Goal: Information Seeking & Learning: Compare options

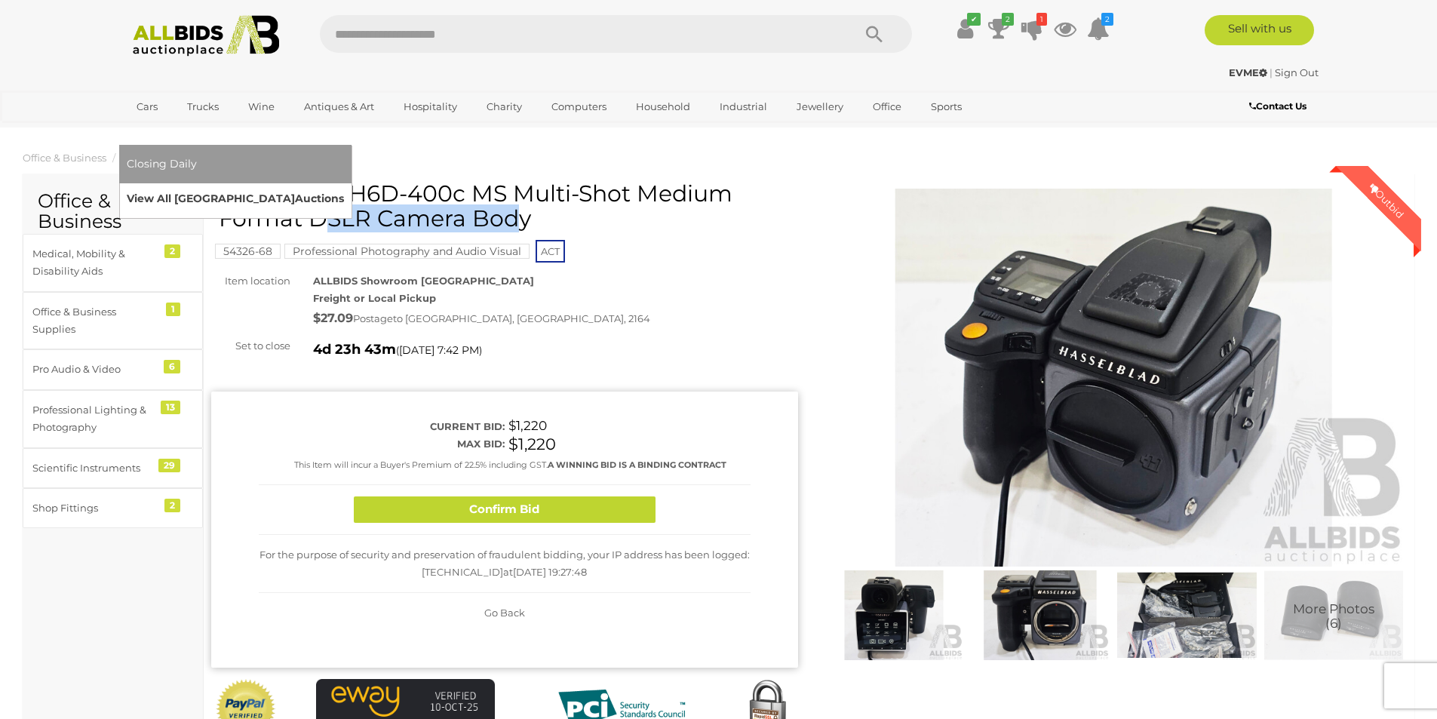
click at [344, 187] on link "View All Sydney Auctions" at bounding box center [235, 198] width 217 height 23
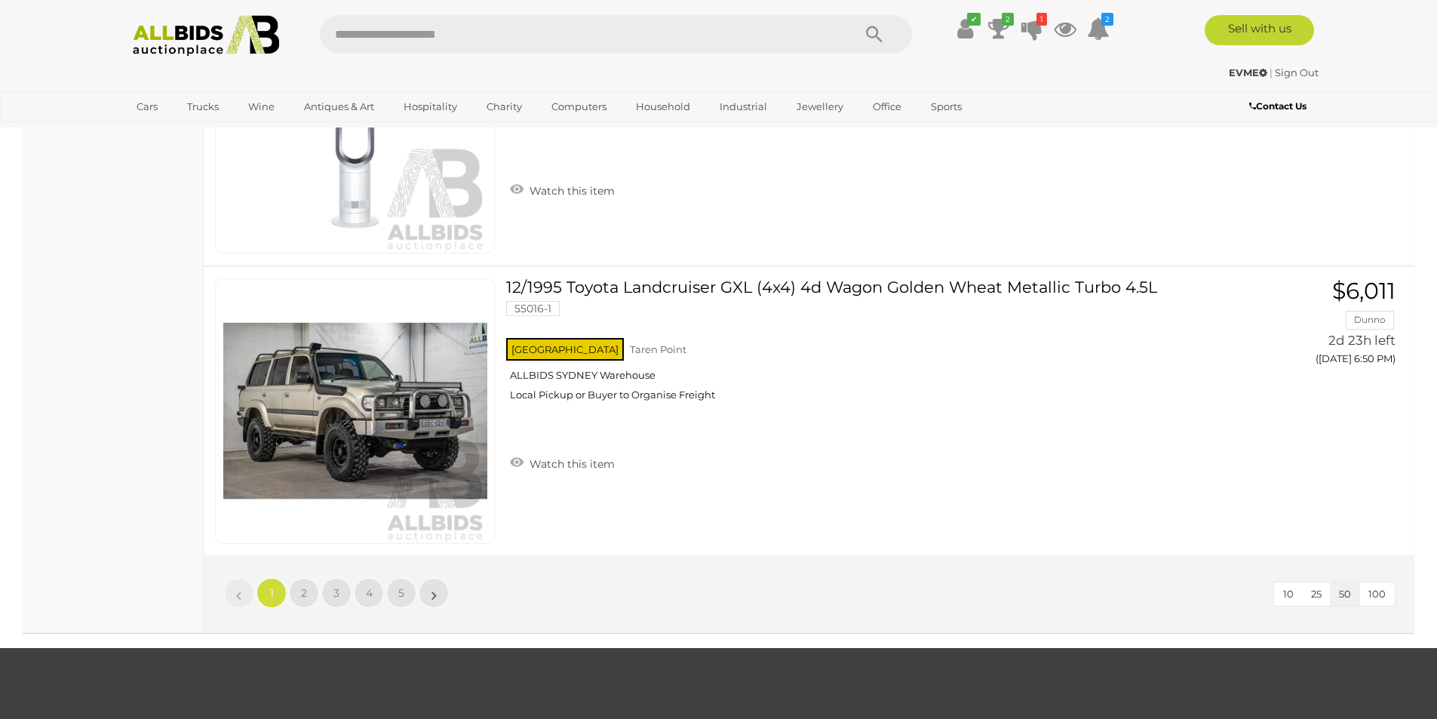
scroll to position [14180, 0]
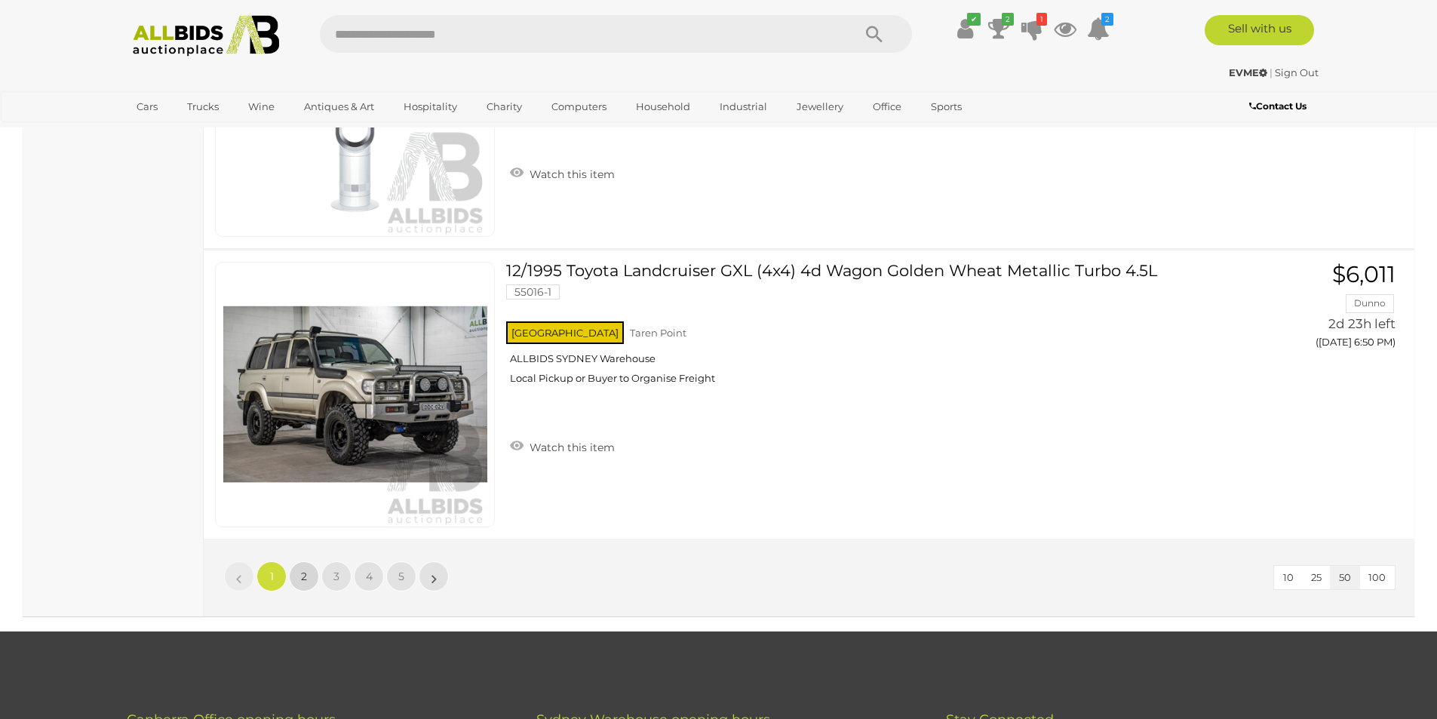
click at [308, 580] on link "2" at bounding box center [304, 576] width 30 height 30
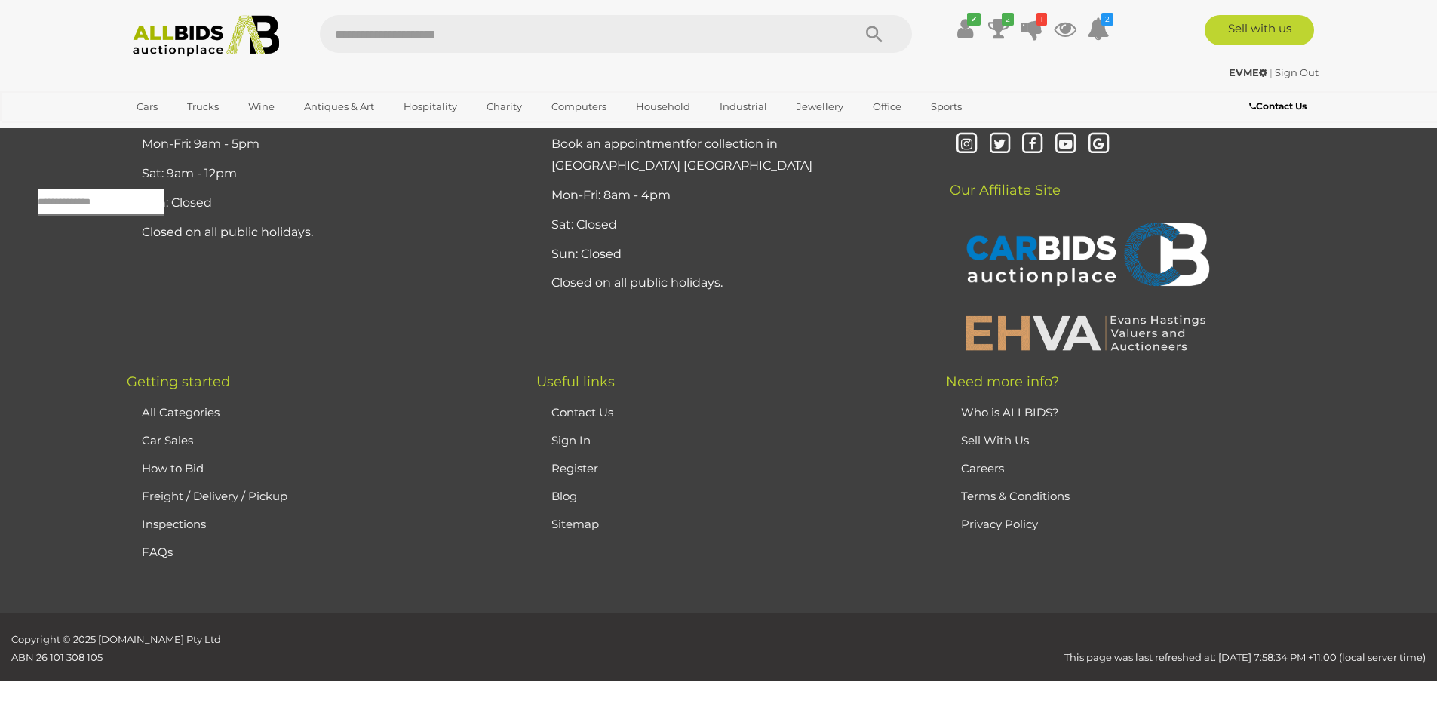
scroll to position [48, 0]
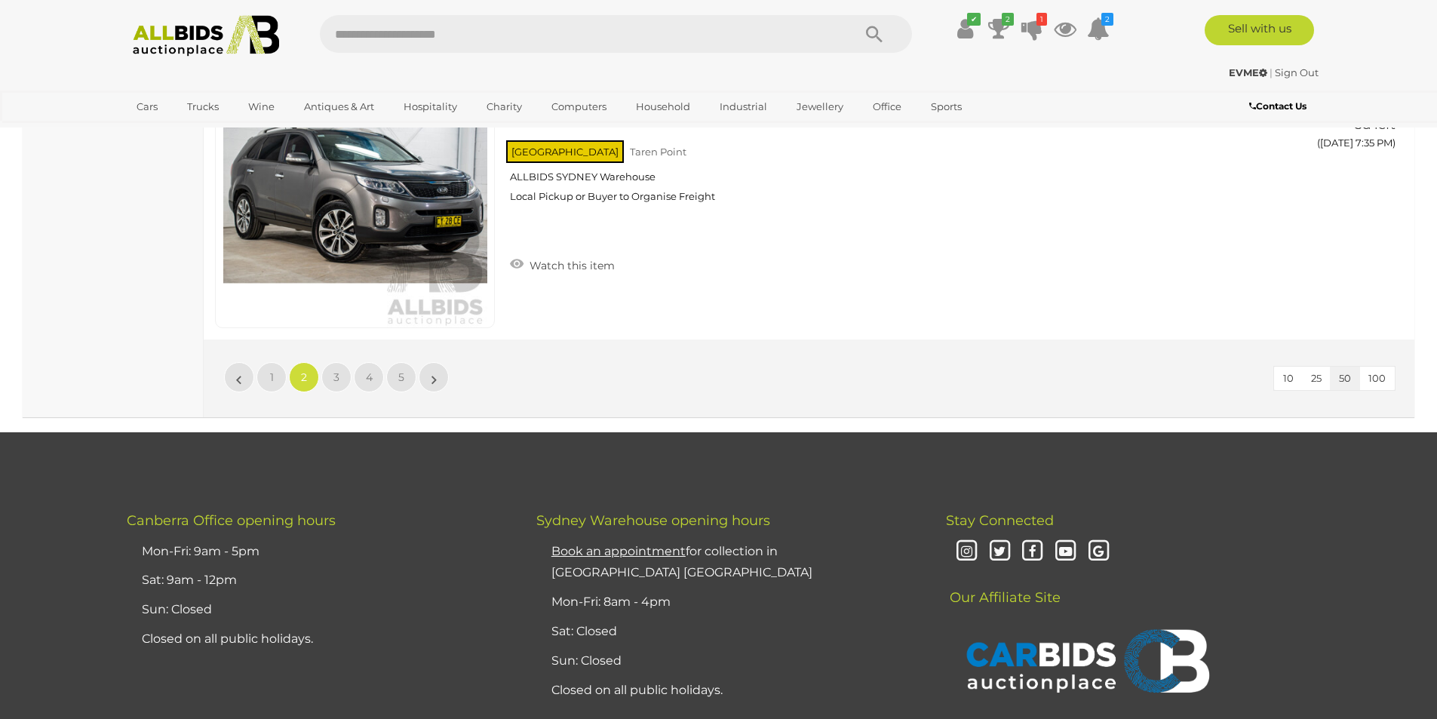
scroll to position [14379, 0]
click at [337, 382] on span "3" at bounding box center [336, 377] width 6 height 14
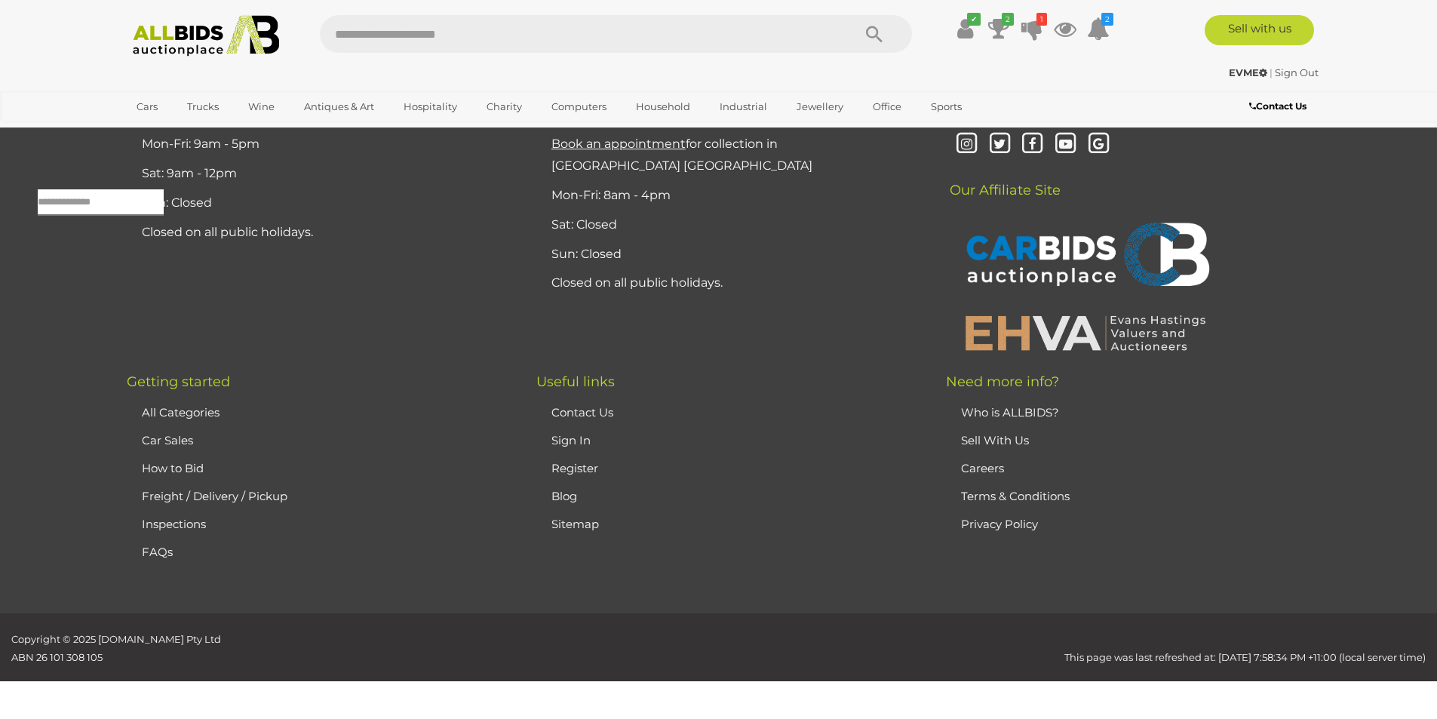
scroll to position [48, 0]
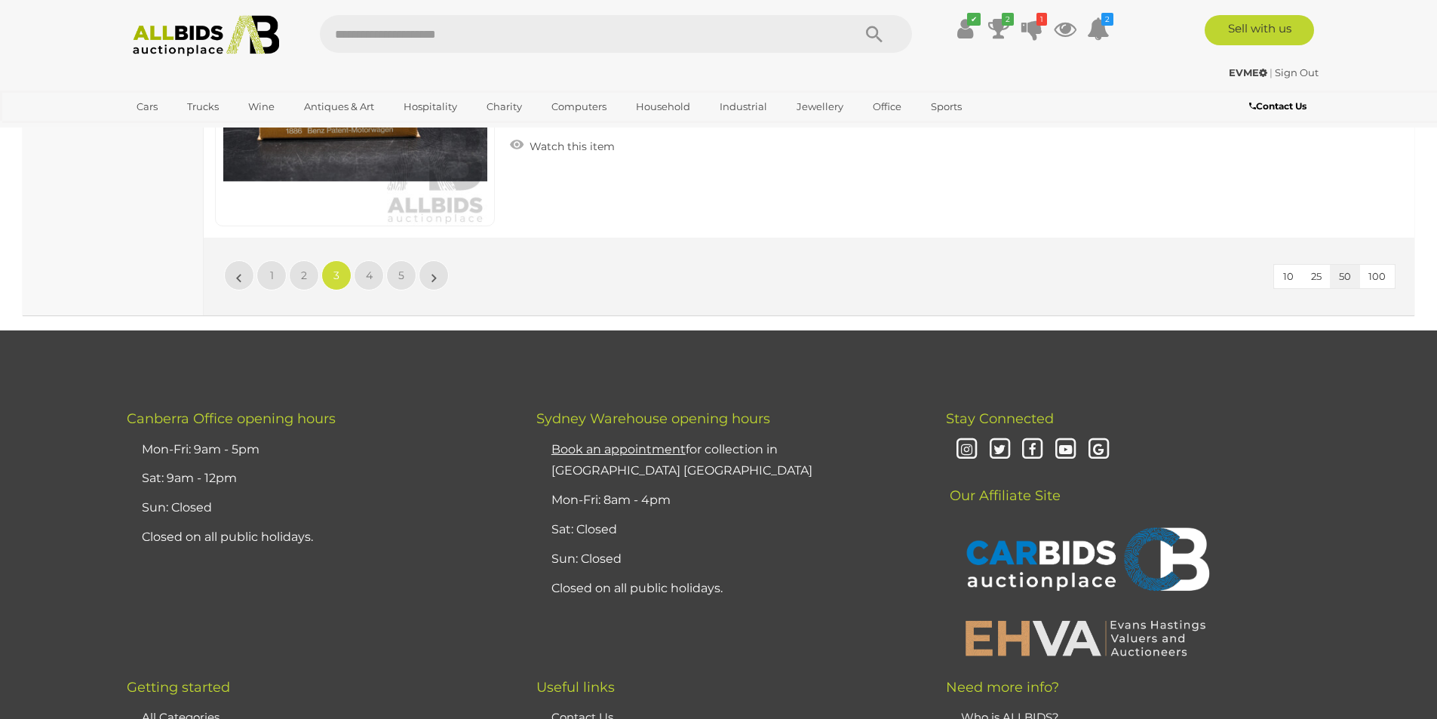
scroll to position [14530, 0]
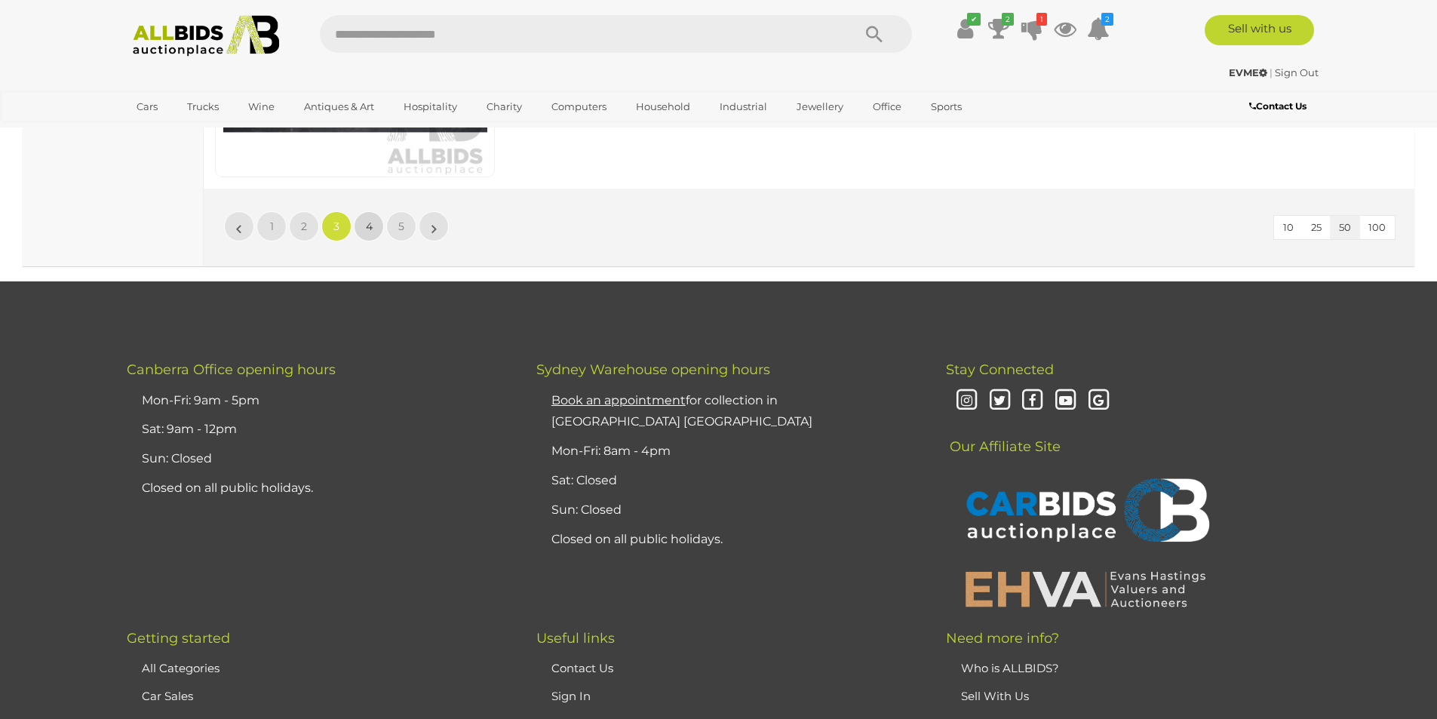
click at [367, 226] on span "4" at bounding box center [369, 226] width 7 height 14
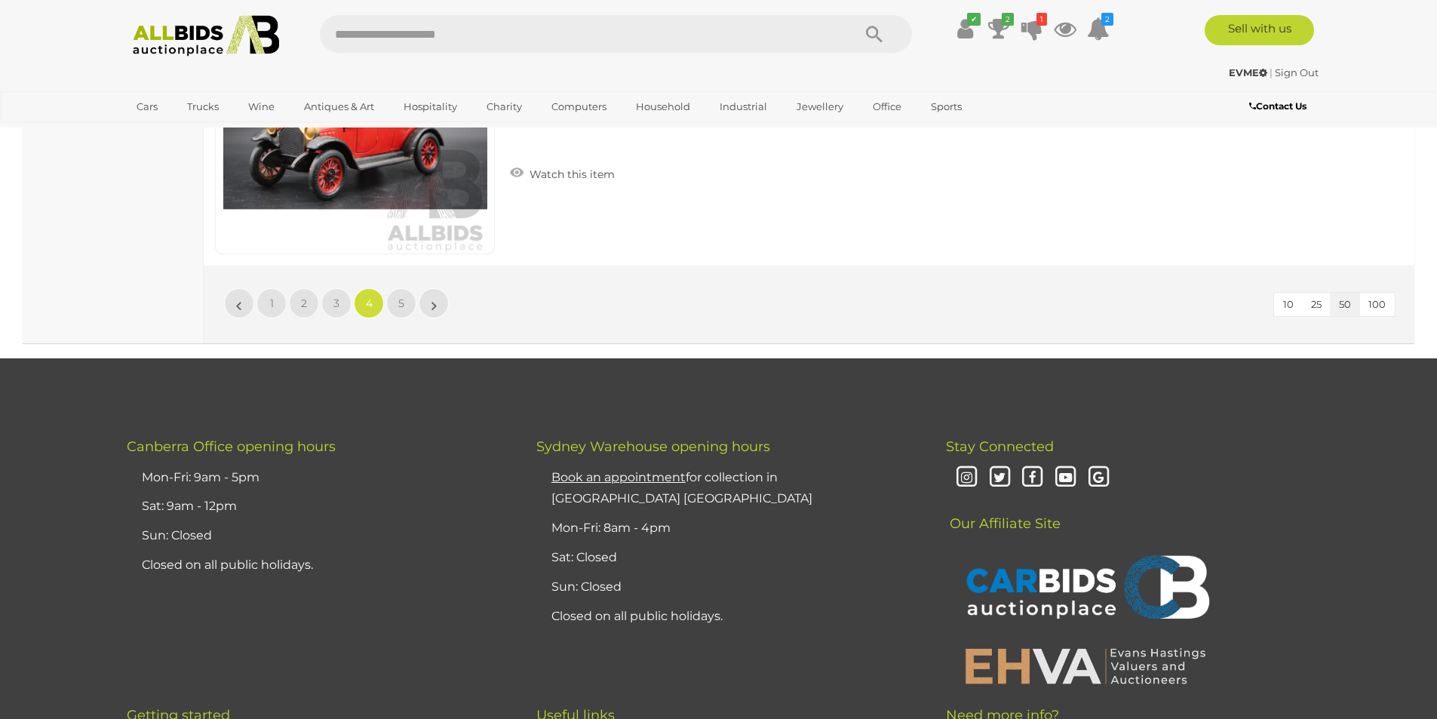
scroll to position [14455, 0]
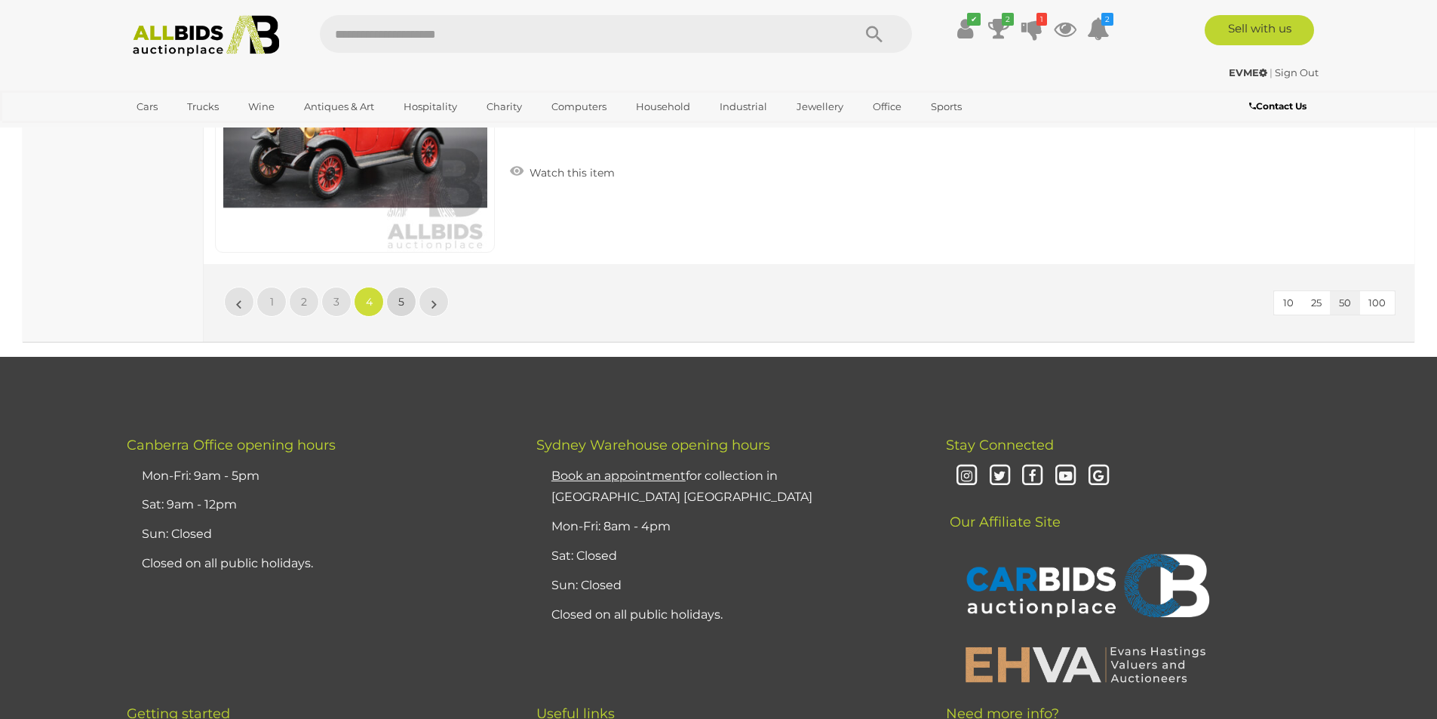
click at [404, 306] on link "5" at bounding box center [401, 302] width 30 height 30
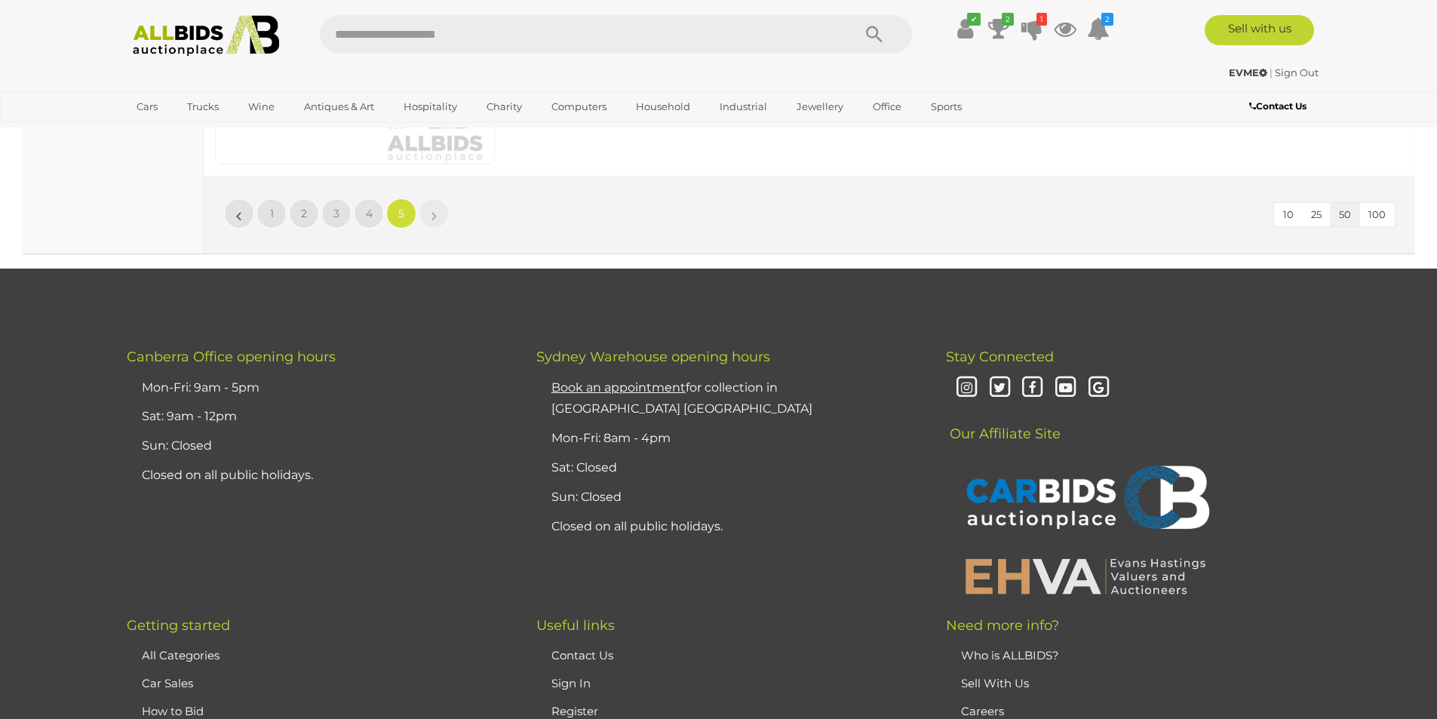
scroll to position [13538, 0]
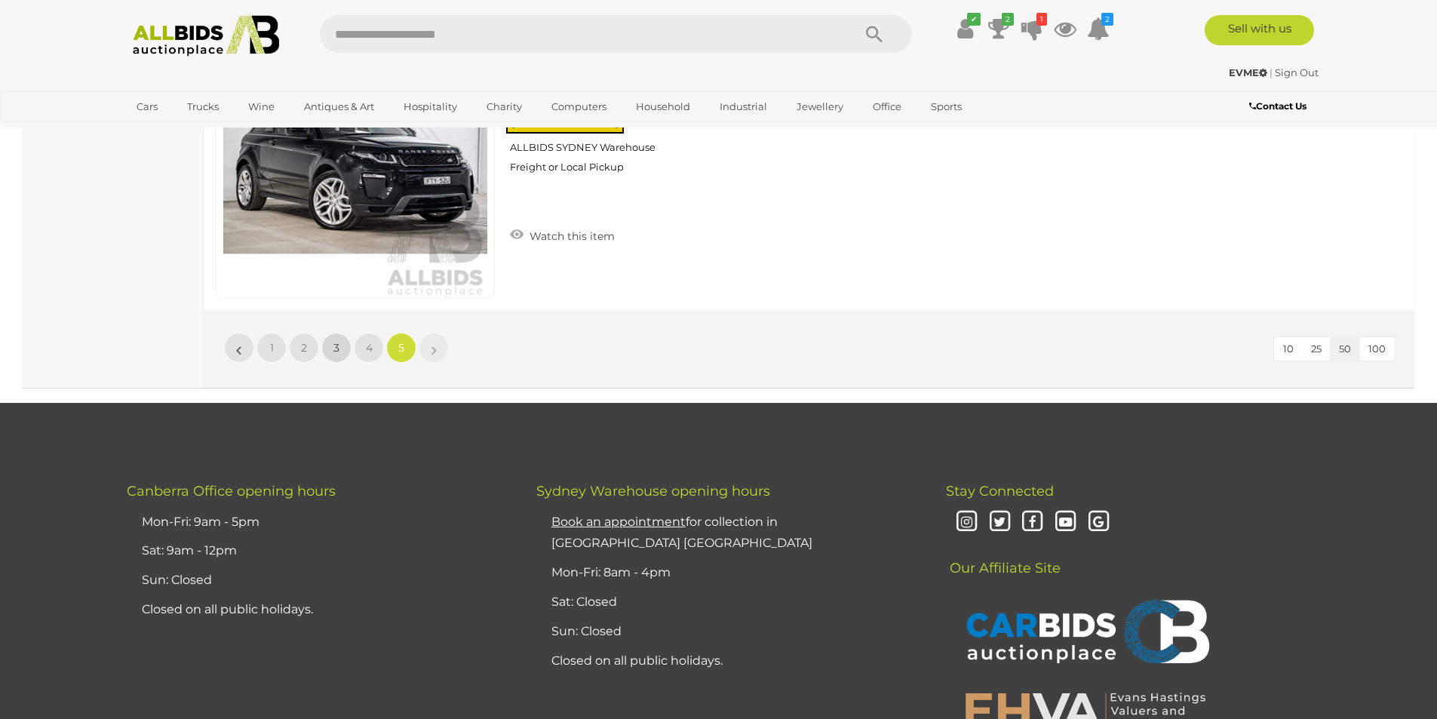
click at [335, 355] on link "3" at bounding box center [336, 348] width 30 height 30
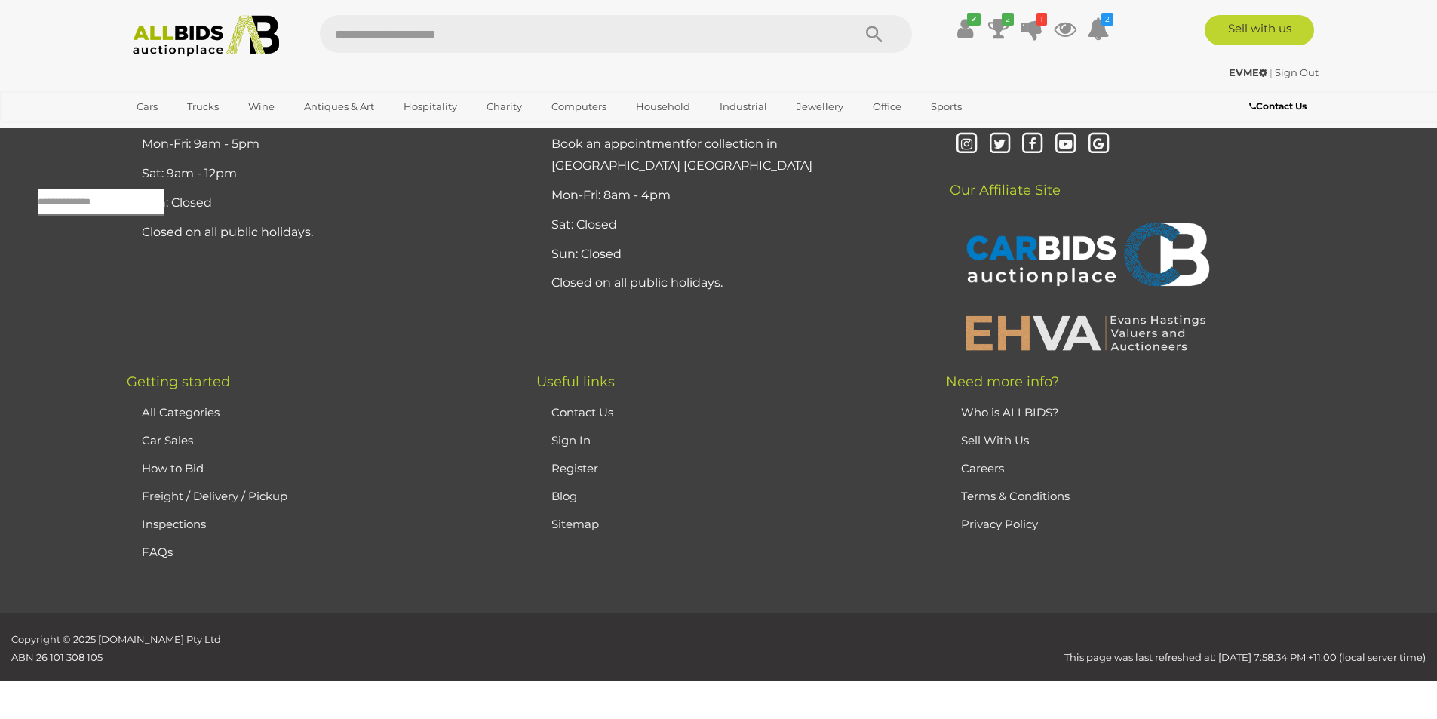
scroll to position [48, 0]
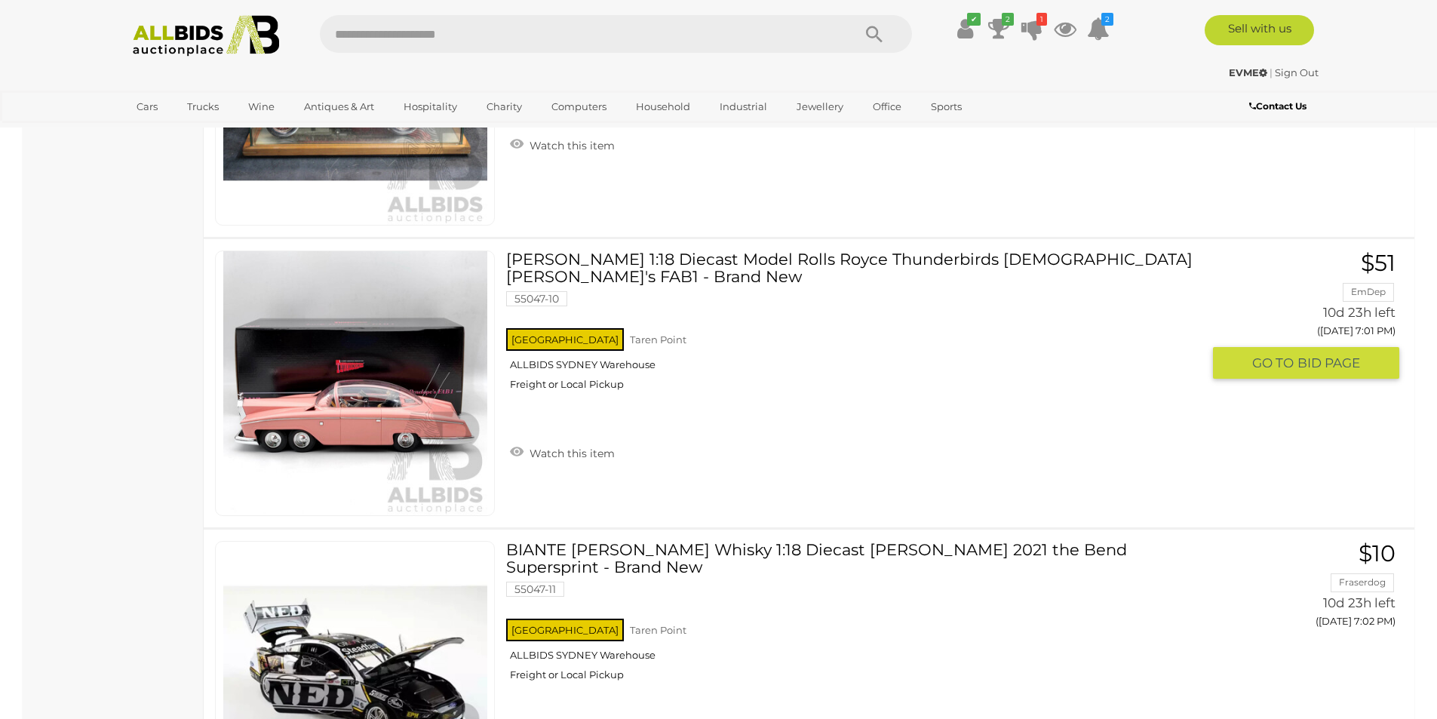
scroll to position [8345, 0]
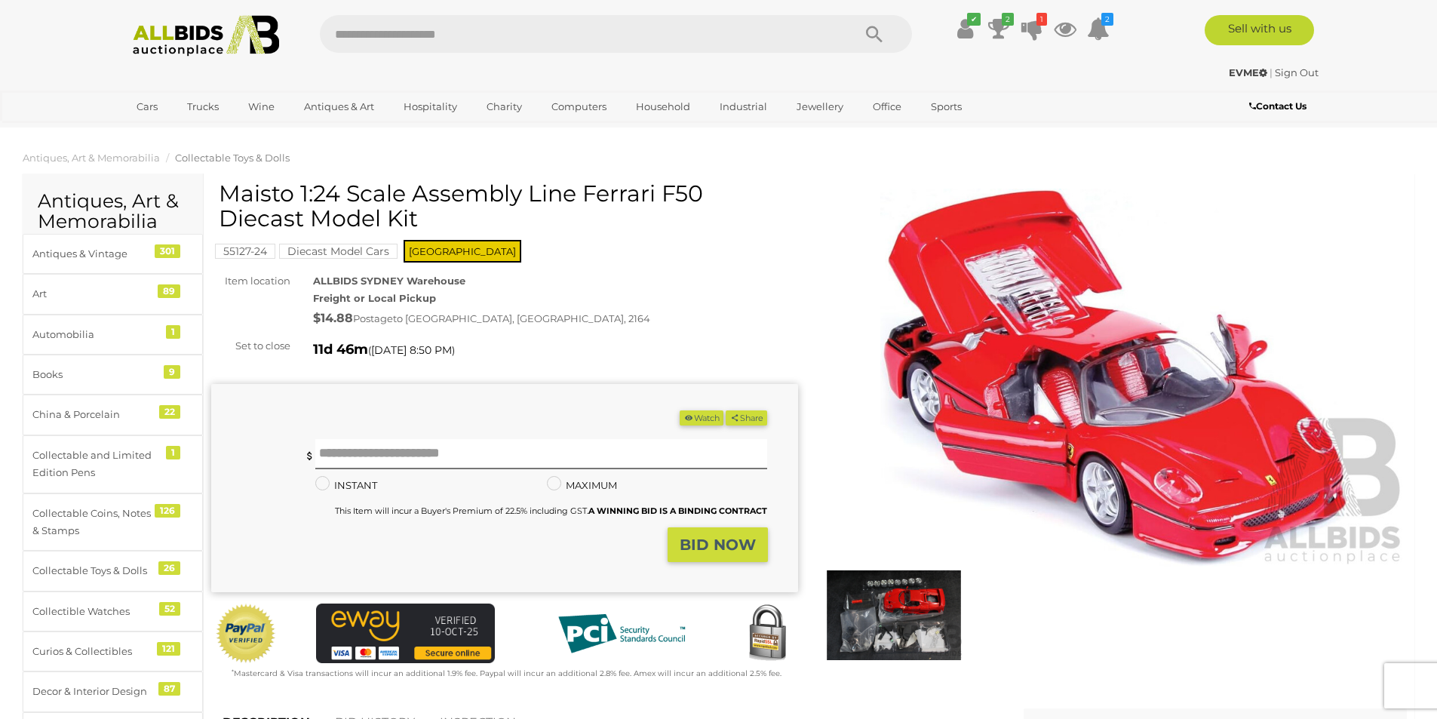
click at [873, 608] on img at bounding box center [893, 615] width 139 height 90
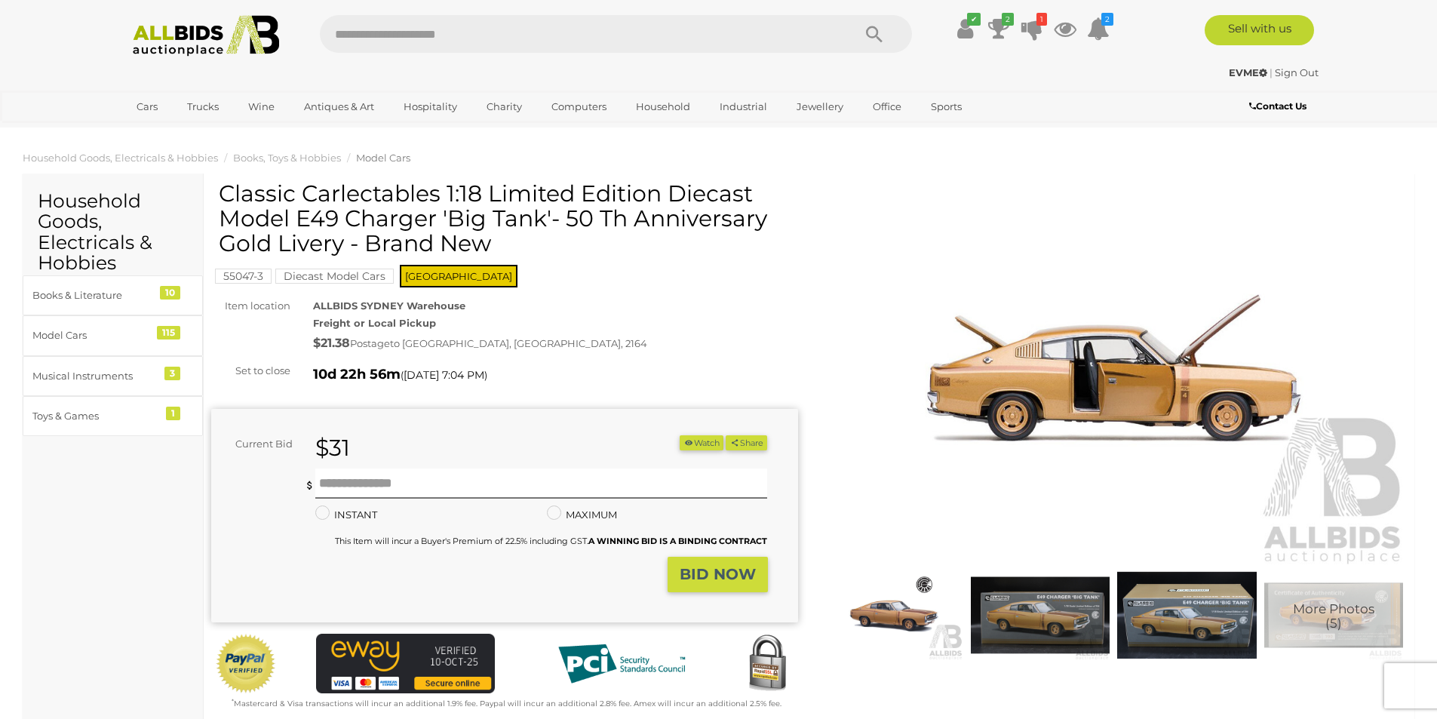
click at [1066, 373] on img at bounding box center [1114, 378] width 587 height 378
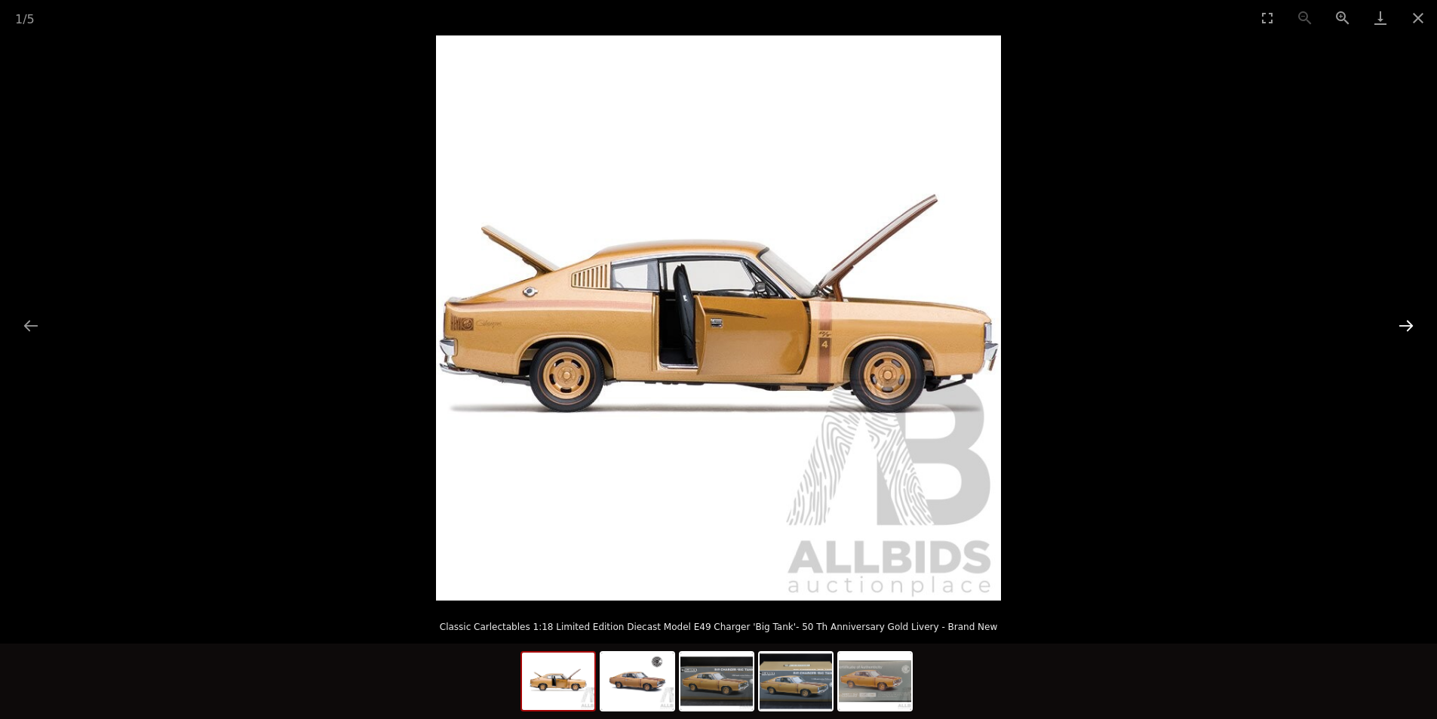
click at [1408, 327] on button "Next slide" at bounding box center [1406, 325] width 32 height 29
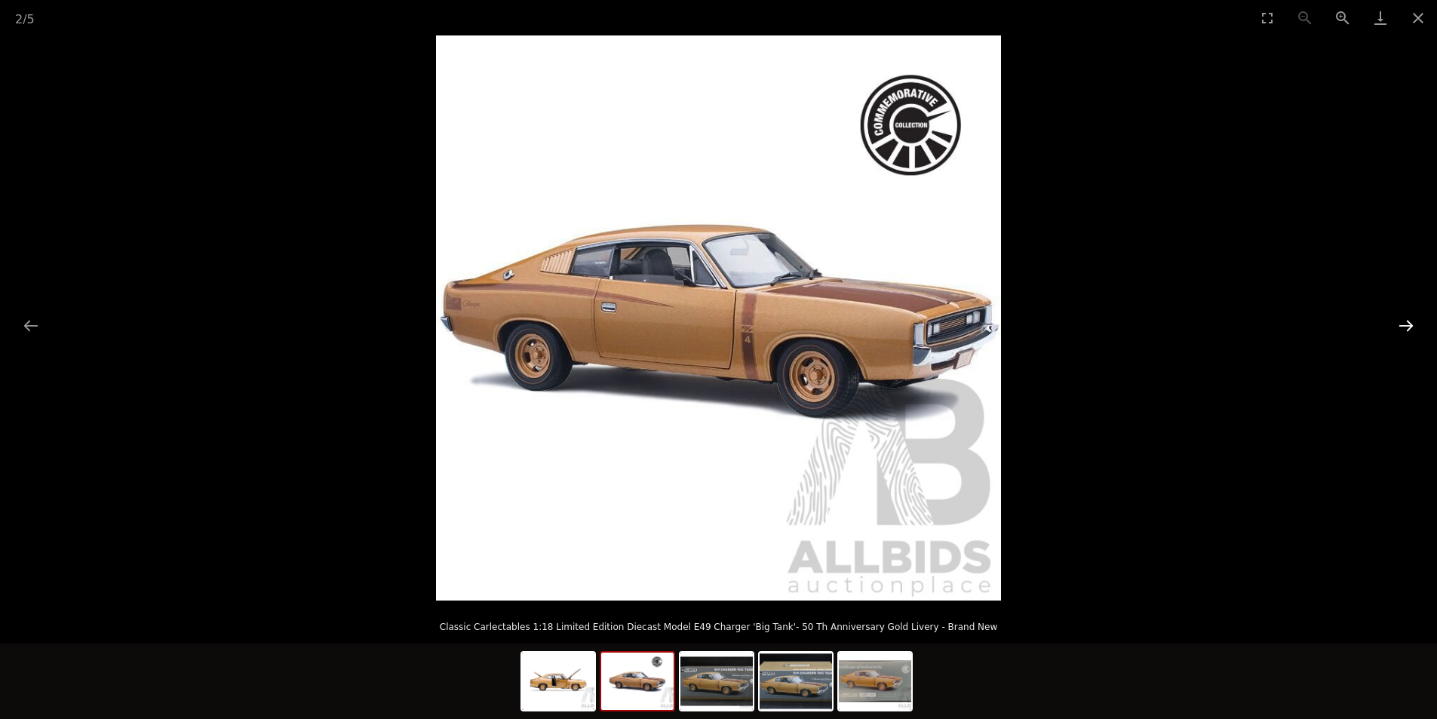
click at [1408, 327] on button "Next slide" at bounding box center [1406, 325] width 32 height 29
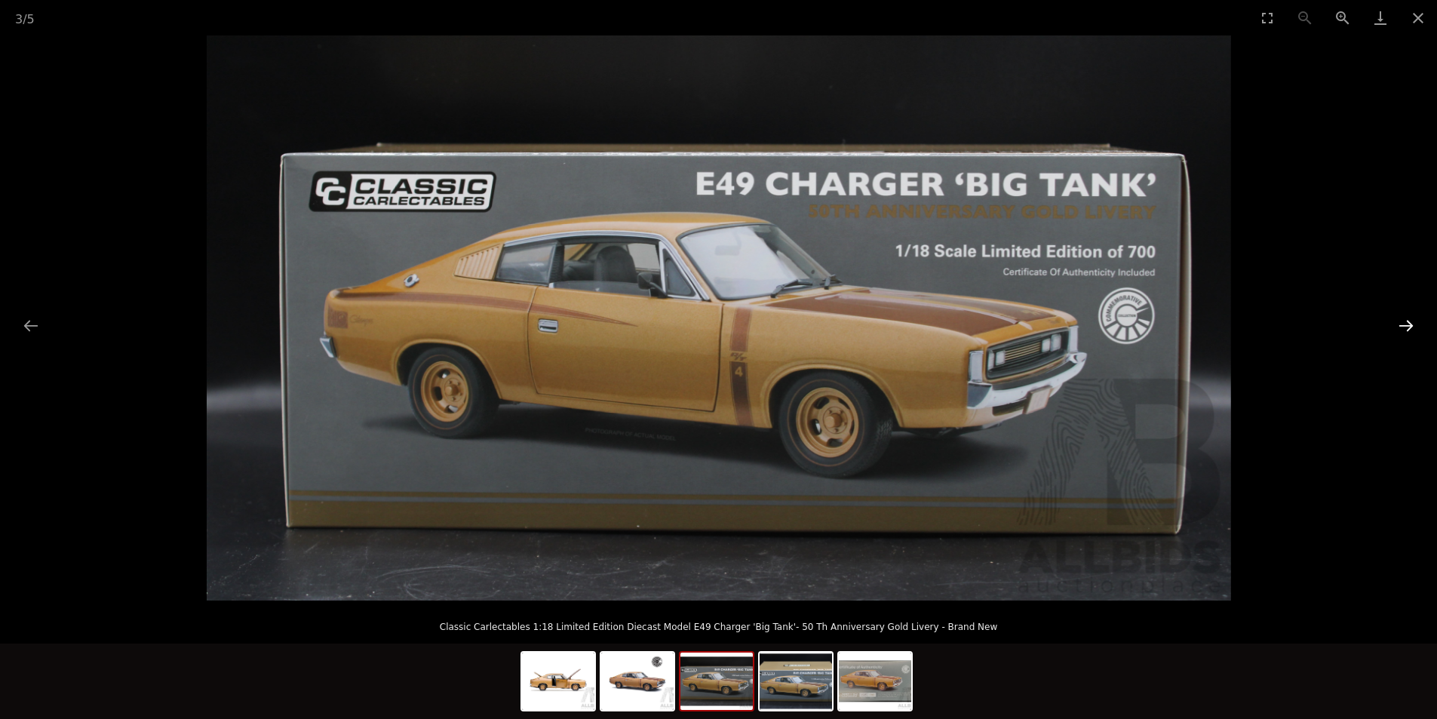
click at [1408, 327] on button "Next slide" at bounding box center [1406, 325] width 32 height 29
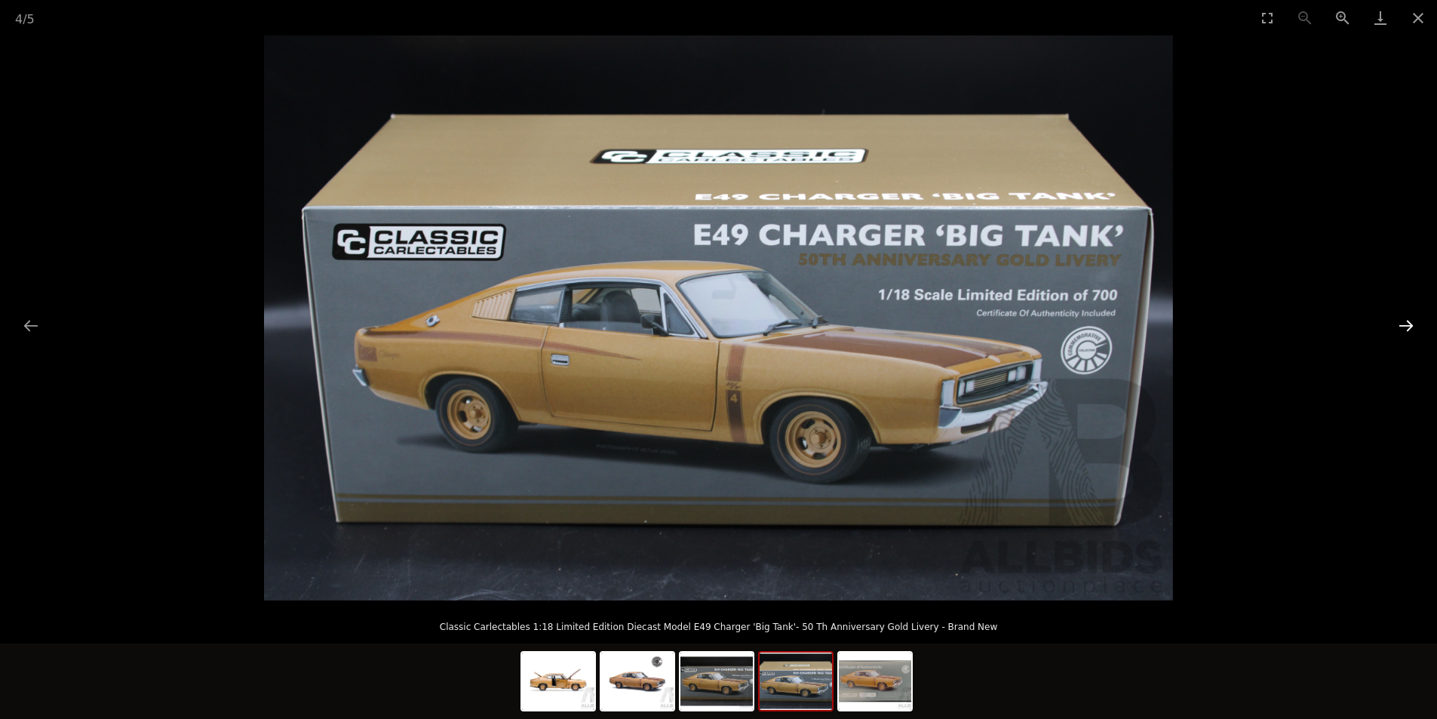
click at [1408, 327] on button "Next slide" at bounding box center [1406, 325] width 32 height 29
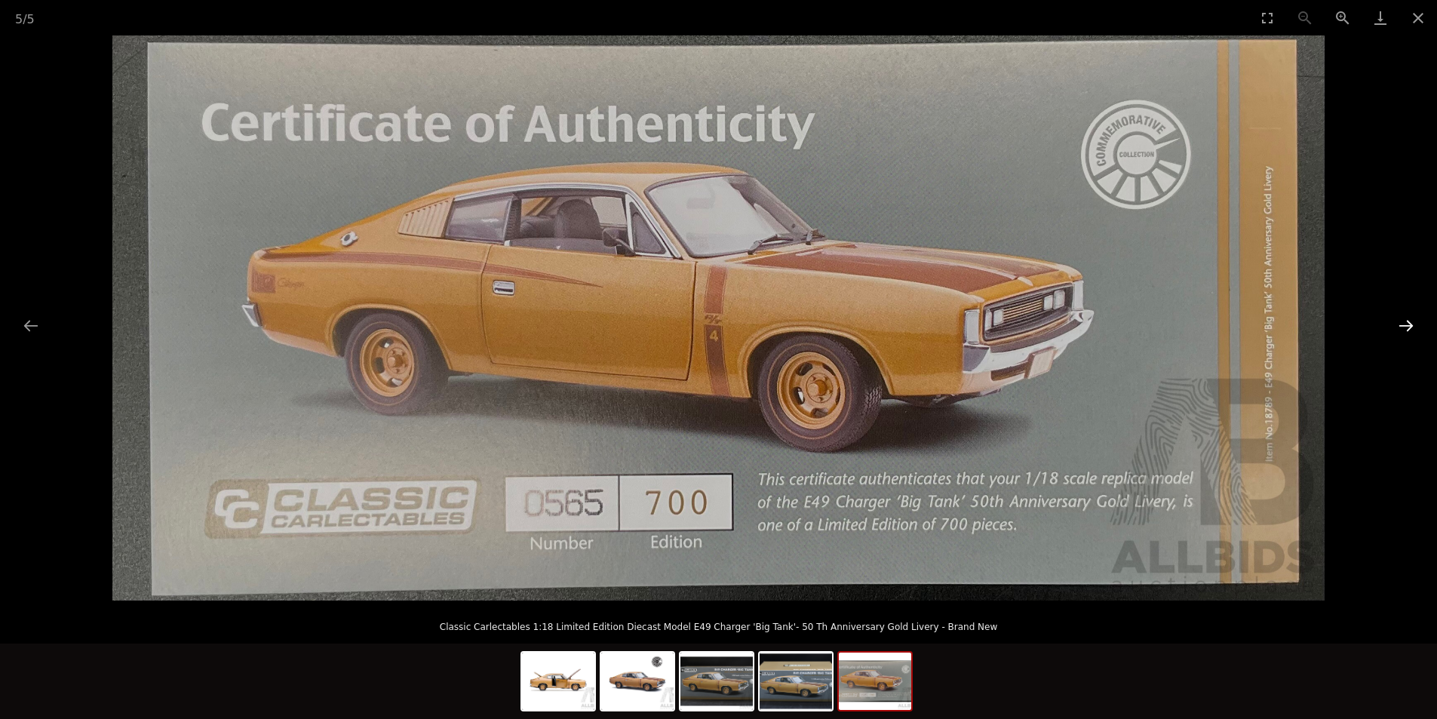
click at [1408, 327] on button "Next slide" at bounding box center [1406, 325] width 32 height 29
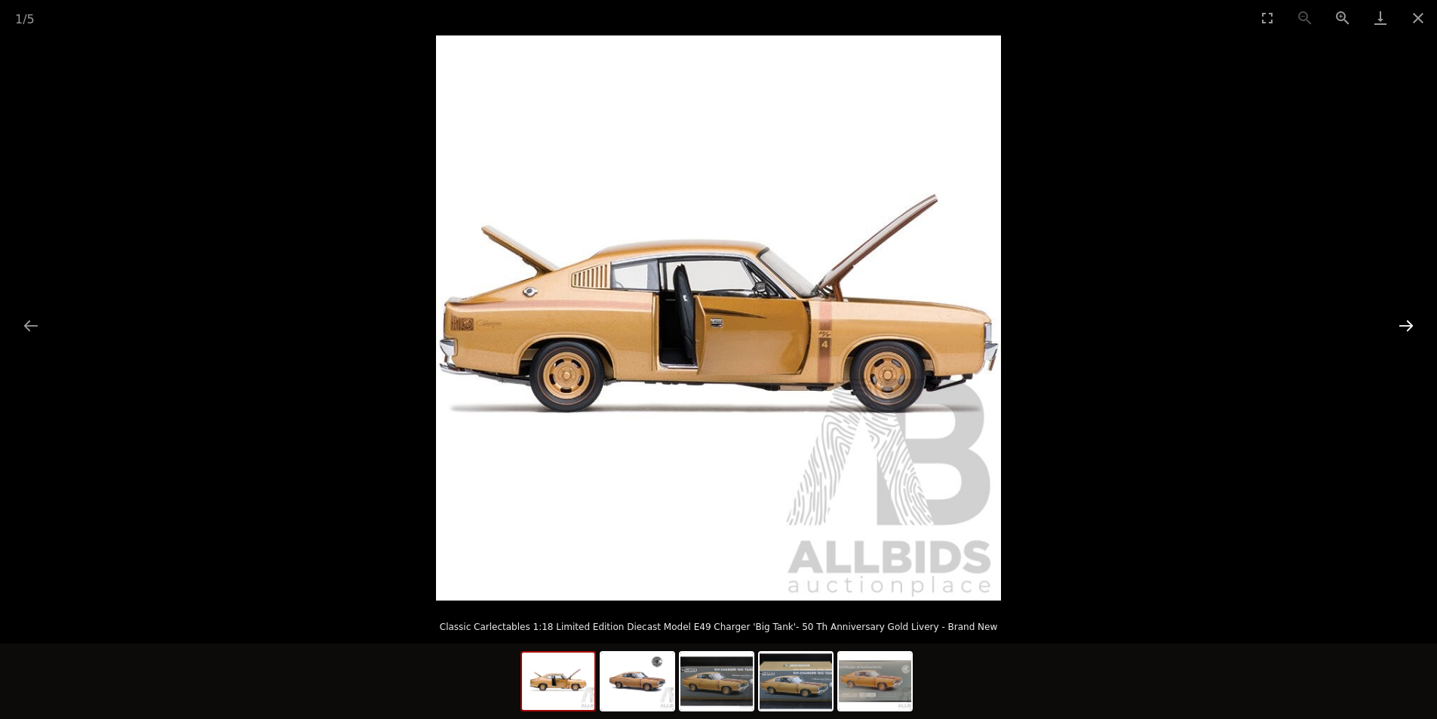
click at [1408, 327] on button "Next slide" at bounding box center [1406, 325] width 32 height 29
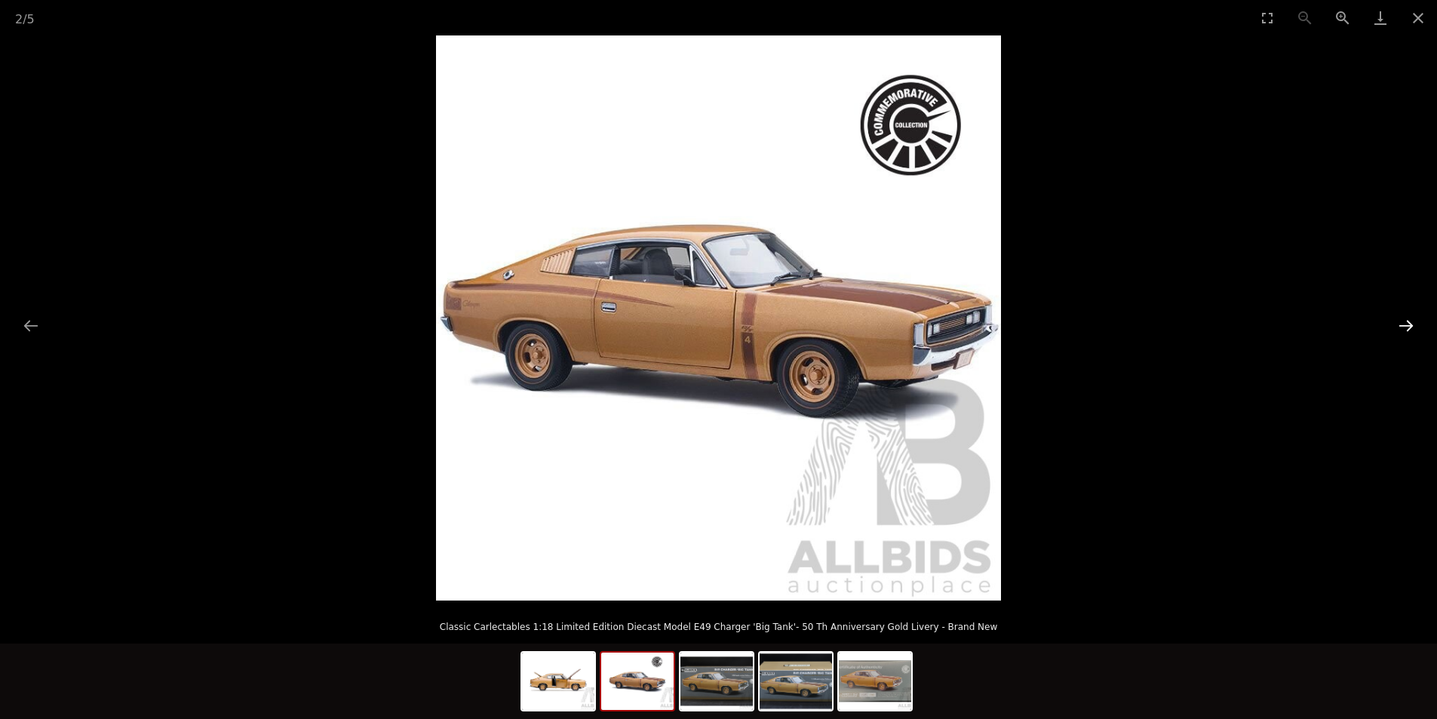
click at [1408, 327] on button "Next slide" at bounding box center [1406, 325] width 32 height 29
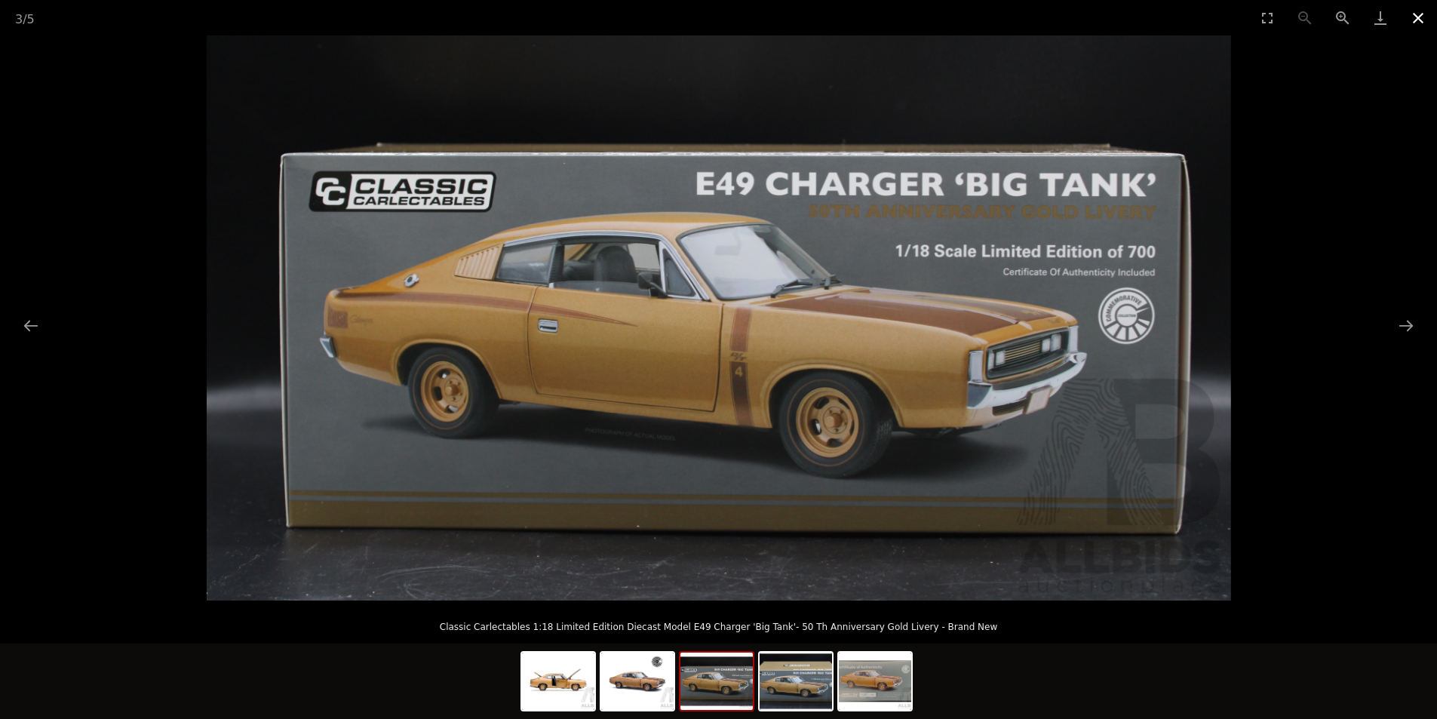
click at [1417, 26] on button "Close gallery" at bounding box center [1418, 17] width 38 height 35
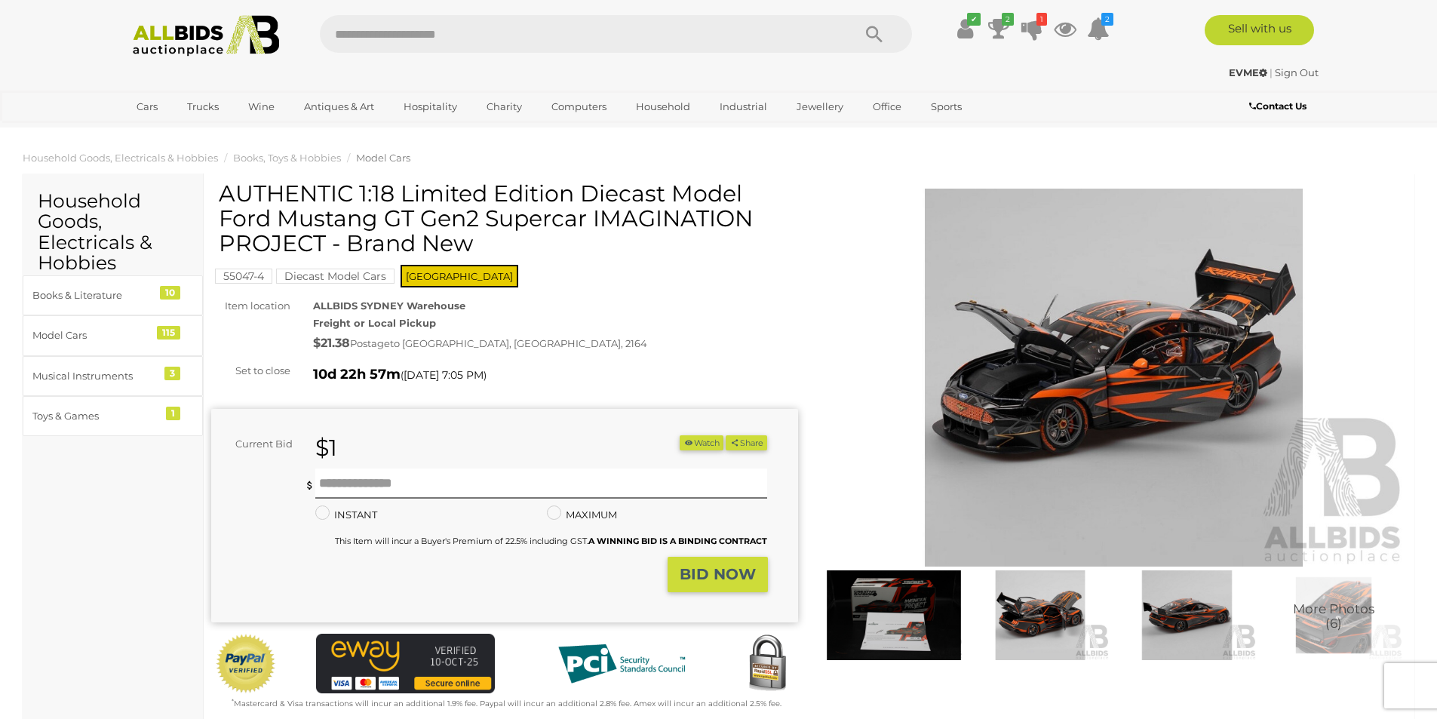
click at [1174, 373] on img at bounding box center [1114, 378] width 587 height 378
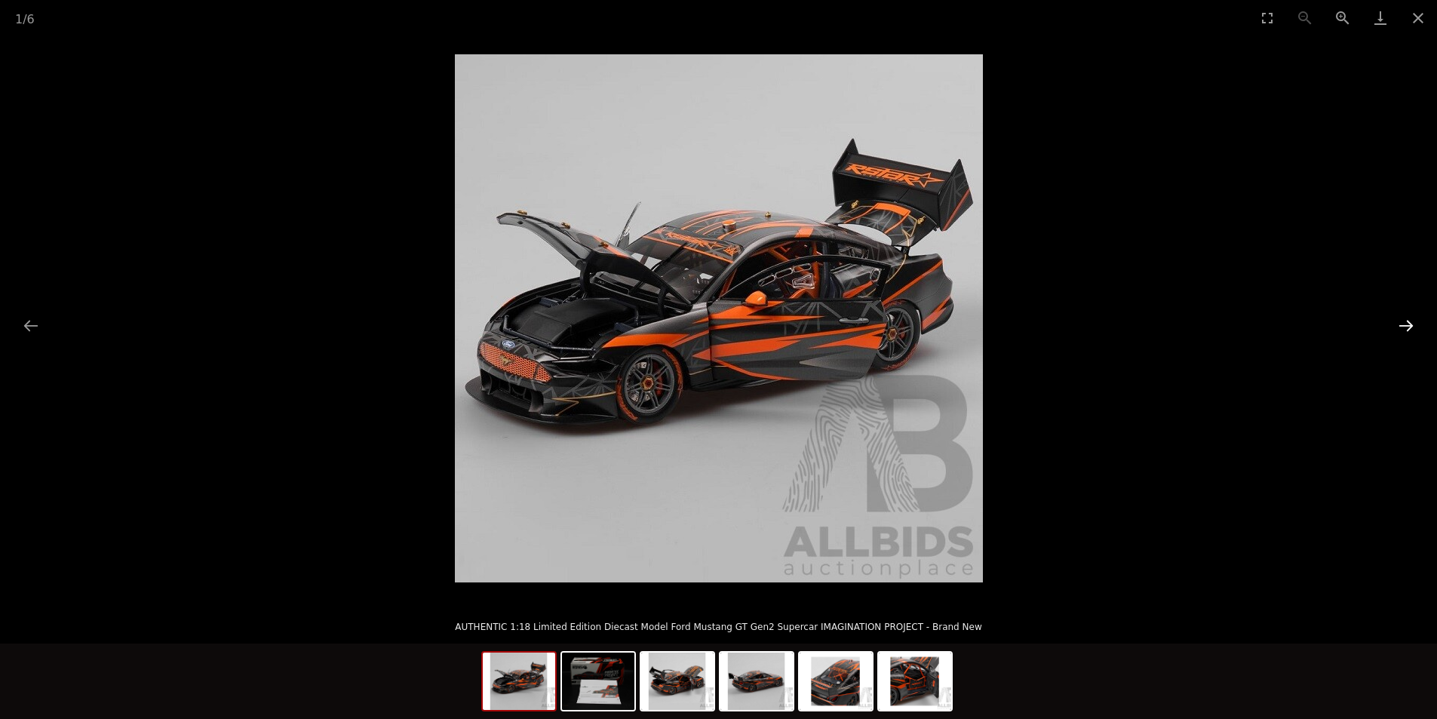
click at [1405, 330] on button "Next slide" at bounding box center [1406, 325] width 32 height 29
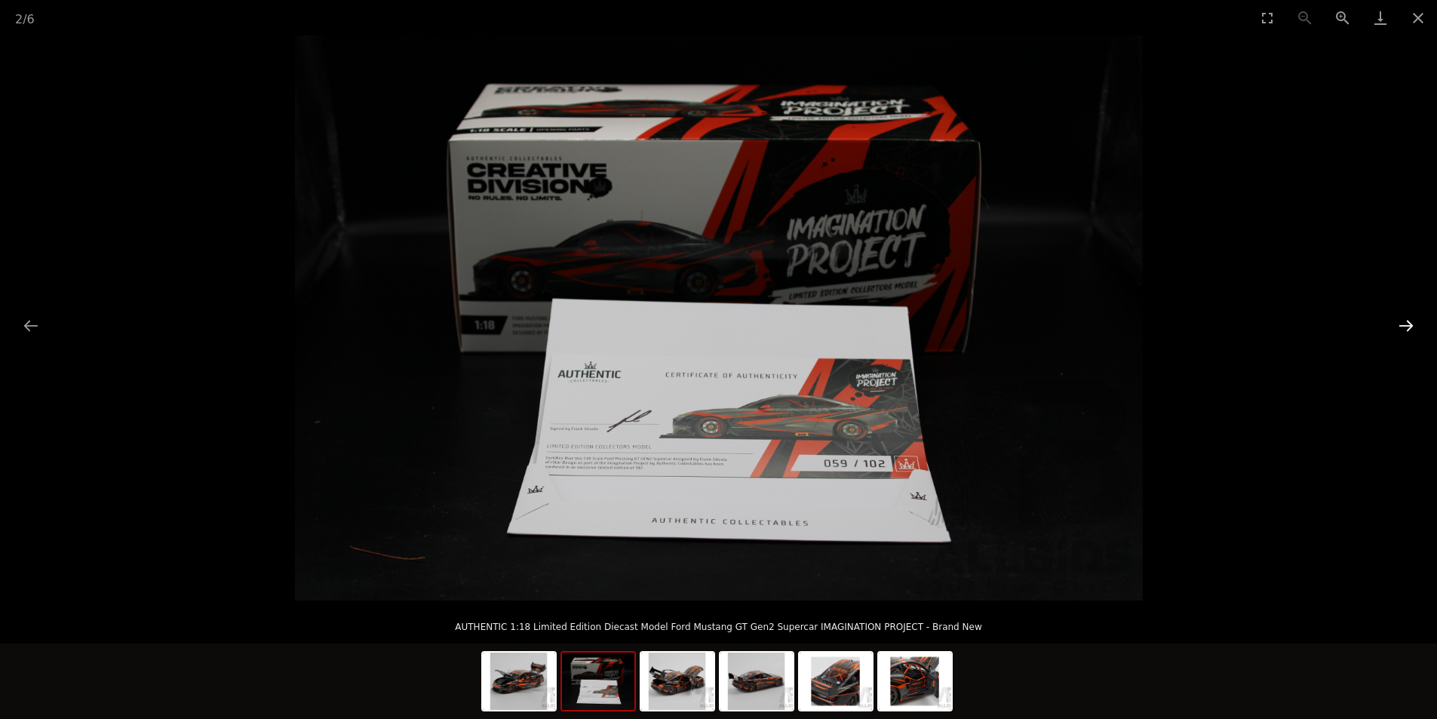
click at [1405, 330] on button "Next slide" at bounding box center [1406, 325] width 32 height 29
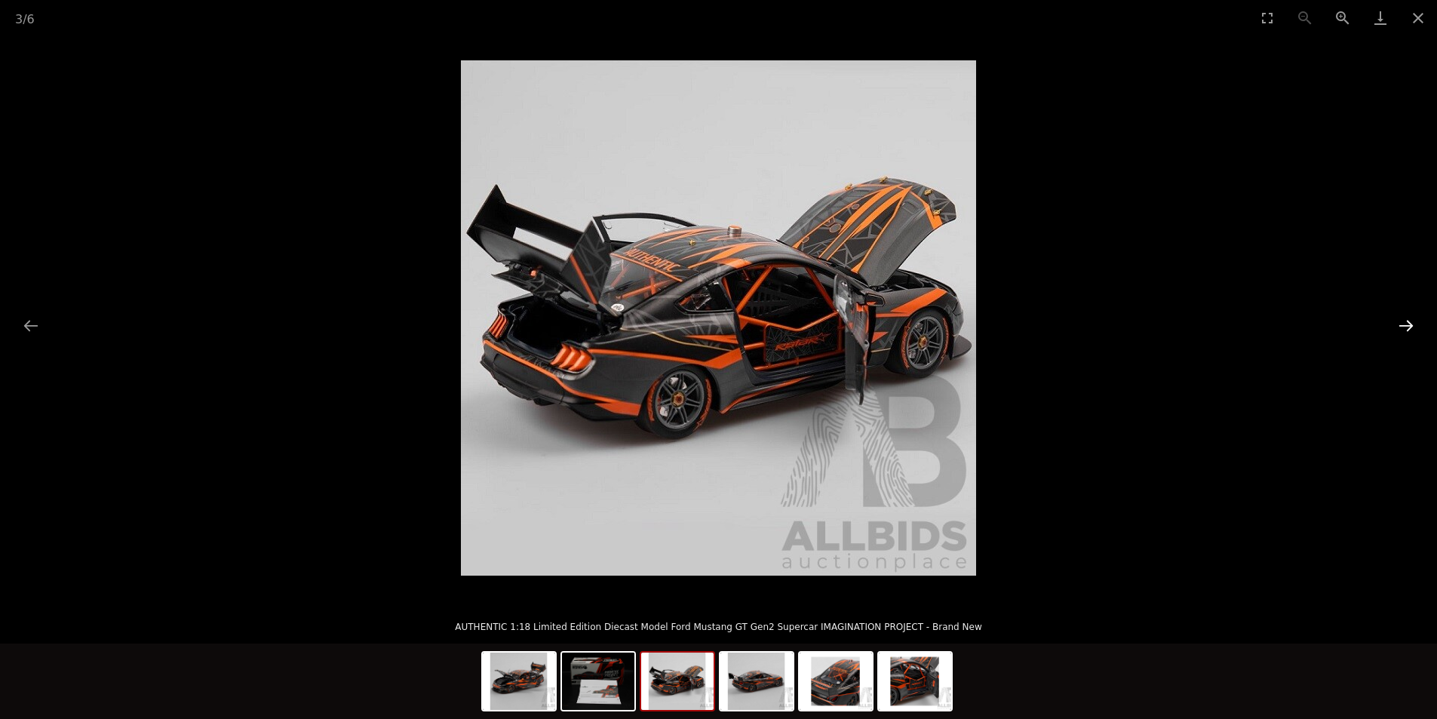
click at [1405, 330] on button "Next slide" at bounding box center [1406, 325] width 32 height 29
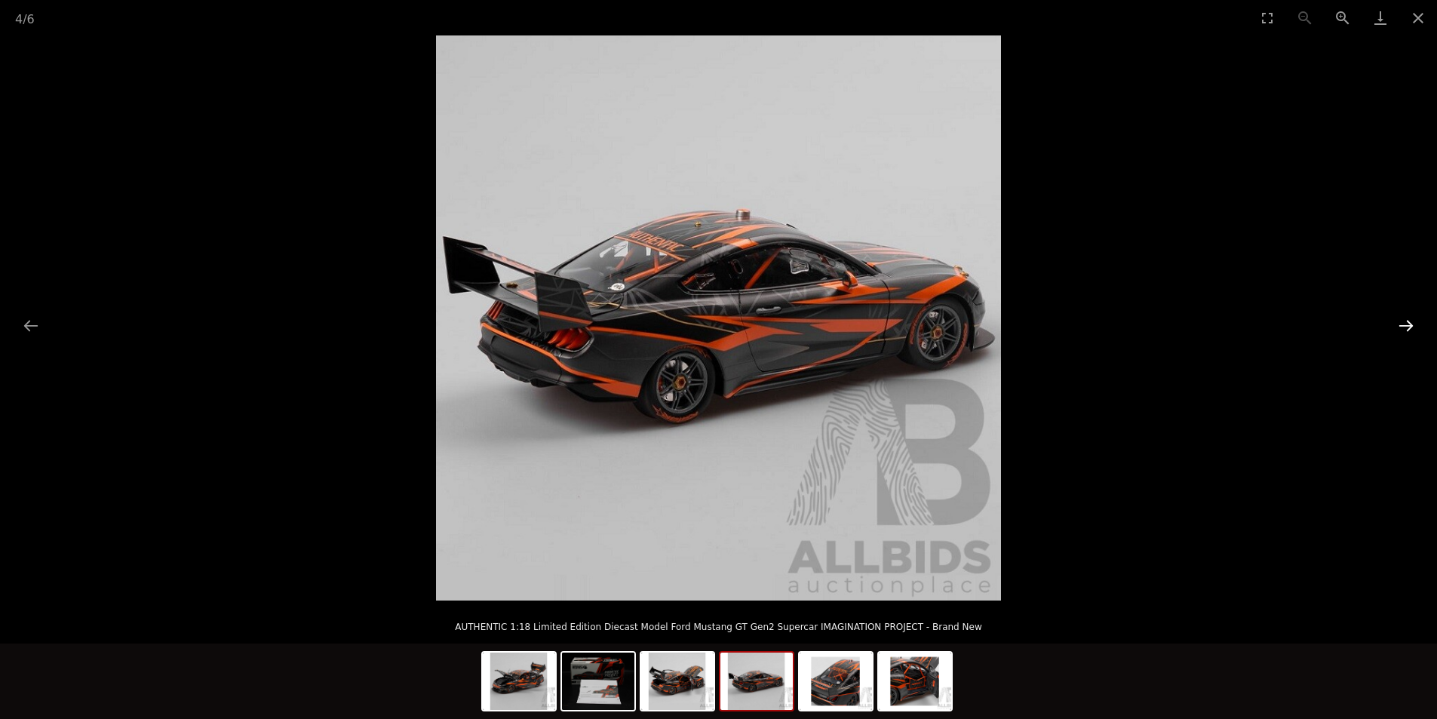
click at [1405, 330] on button "Next slide" at bounding box center [1406, 325] width 32 height 29
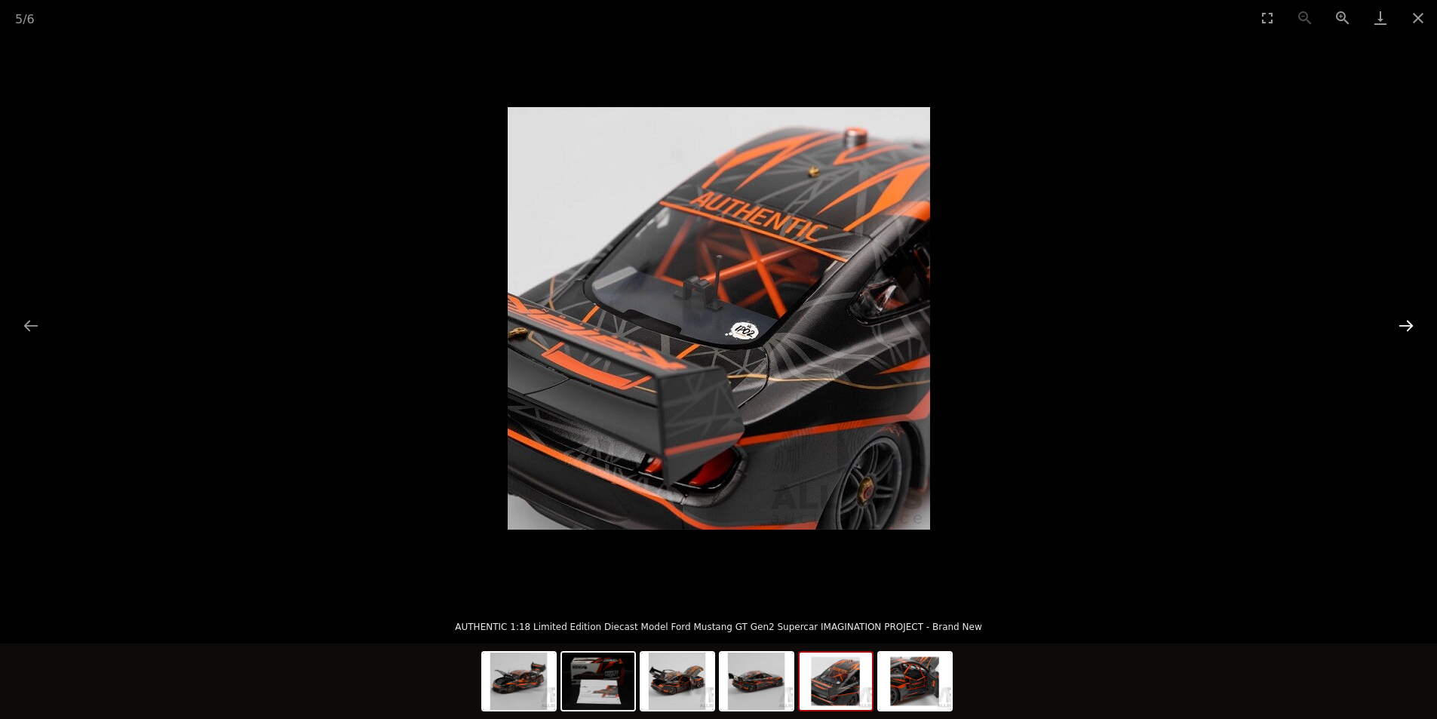
click at [1405, 330] on button "Next slide" at bounding box center [1406, 325] width 32 height 29
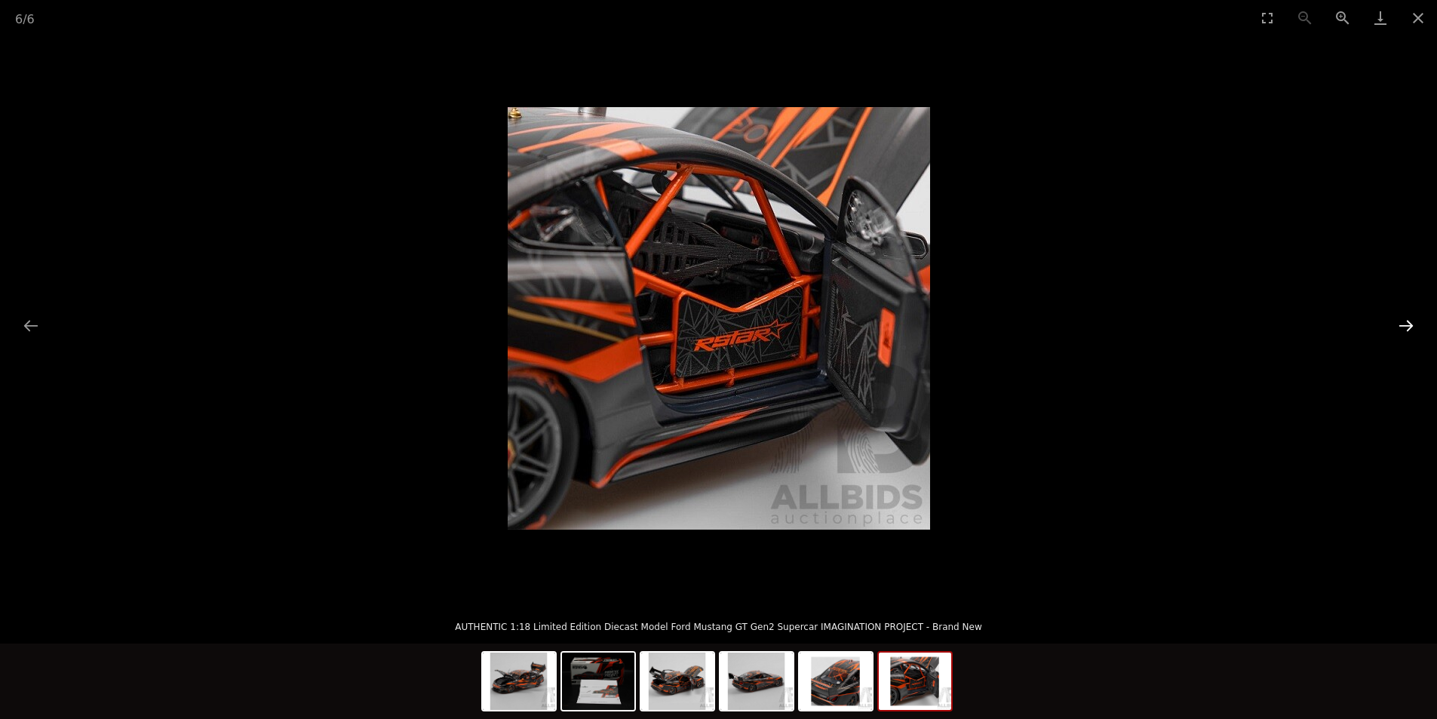
click at [1405, 330] on button "Next slide" at bounding box center [1406, 325] width 32 height 29
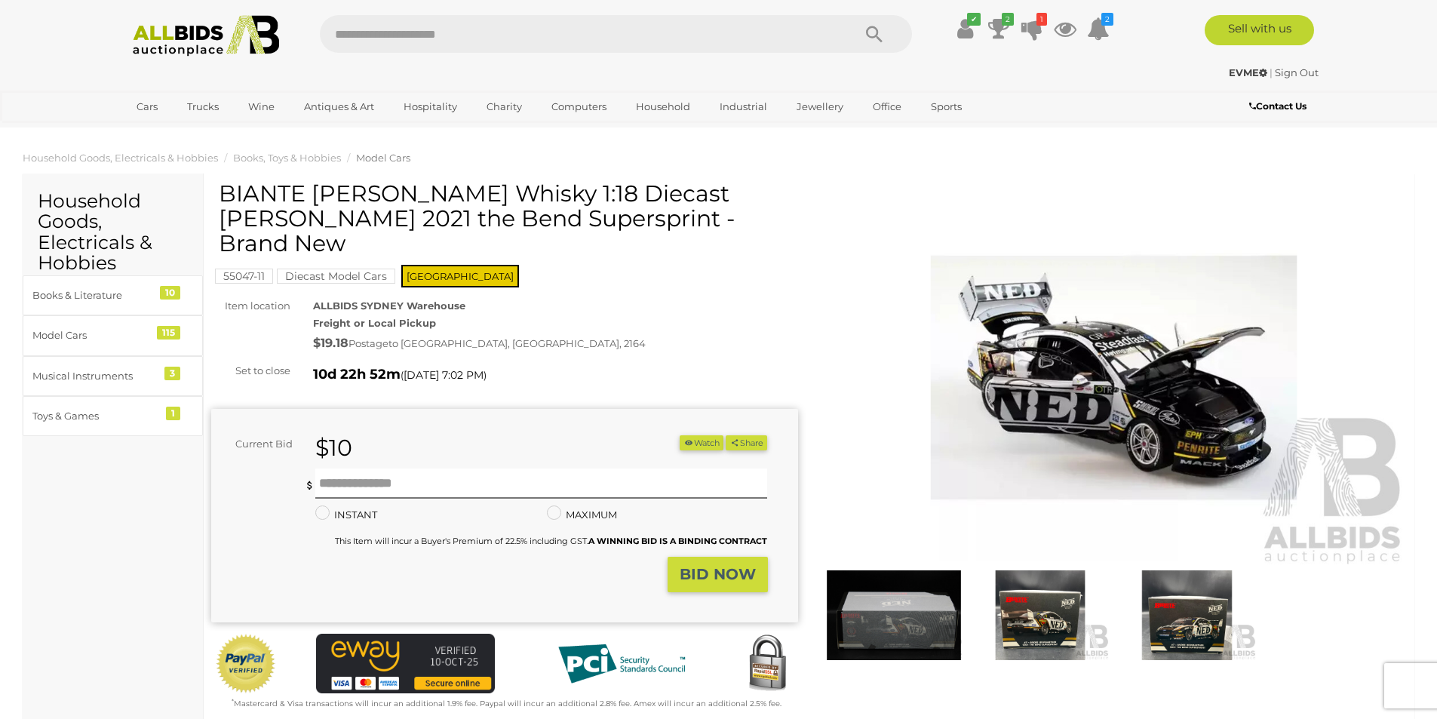
click at [1146, 416] on img at bounding box center [1114, 378] width 587 height 378
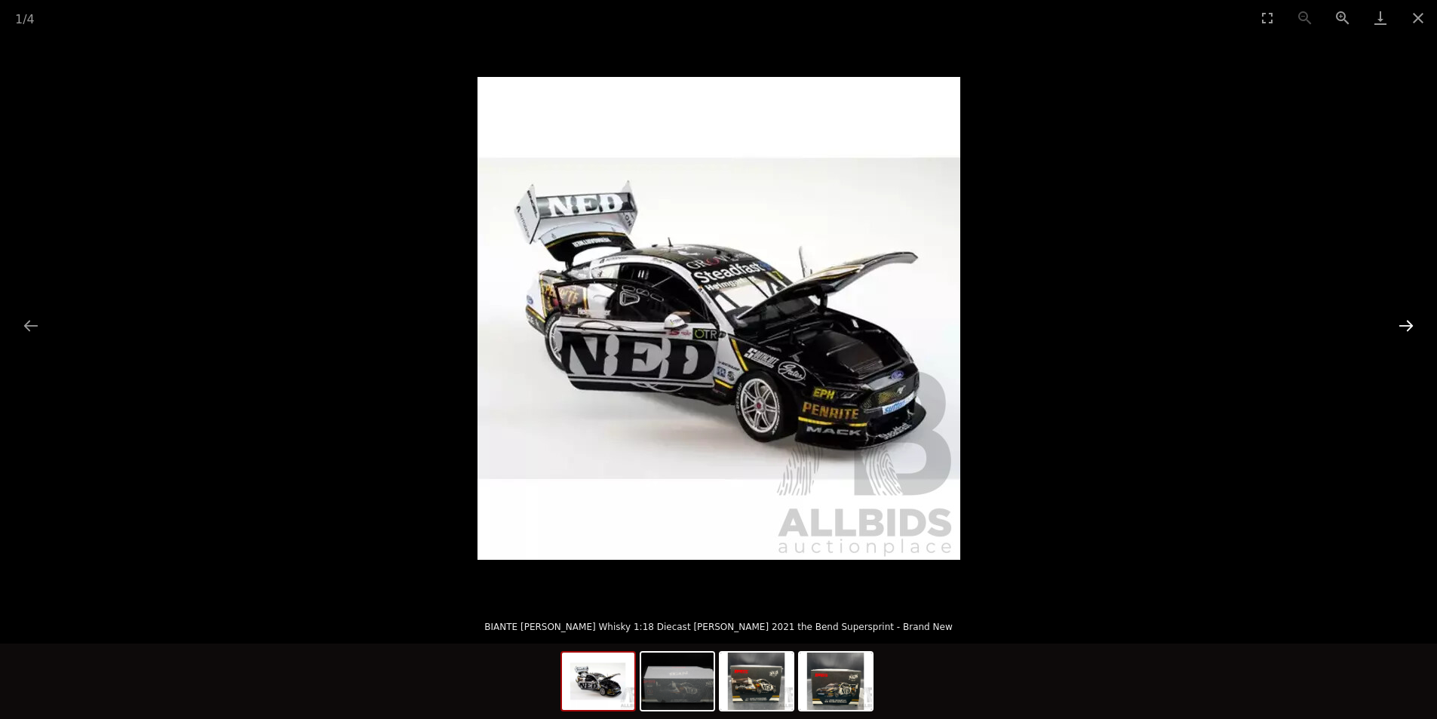
click at [1411, 327] on button "Next slide" at bounding box center [1406, 325] width 32 height 29
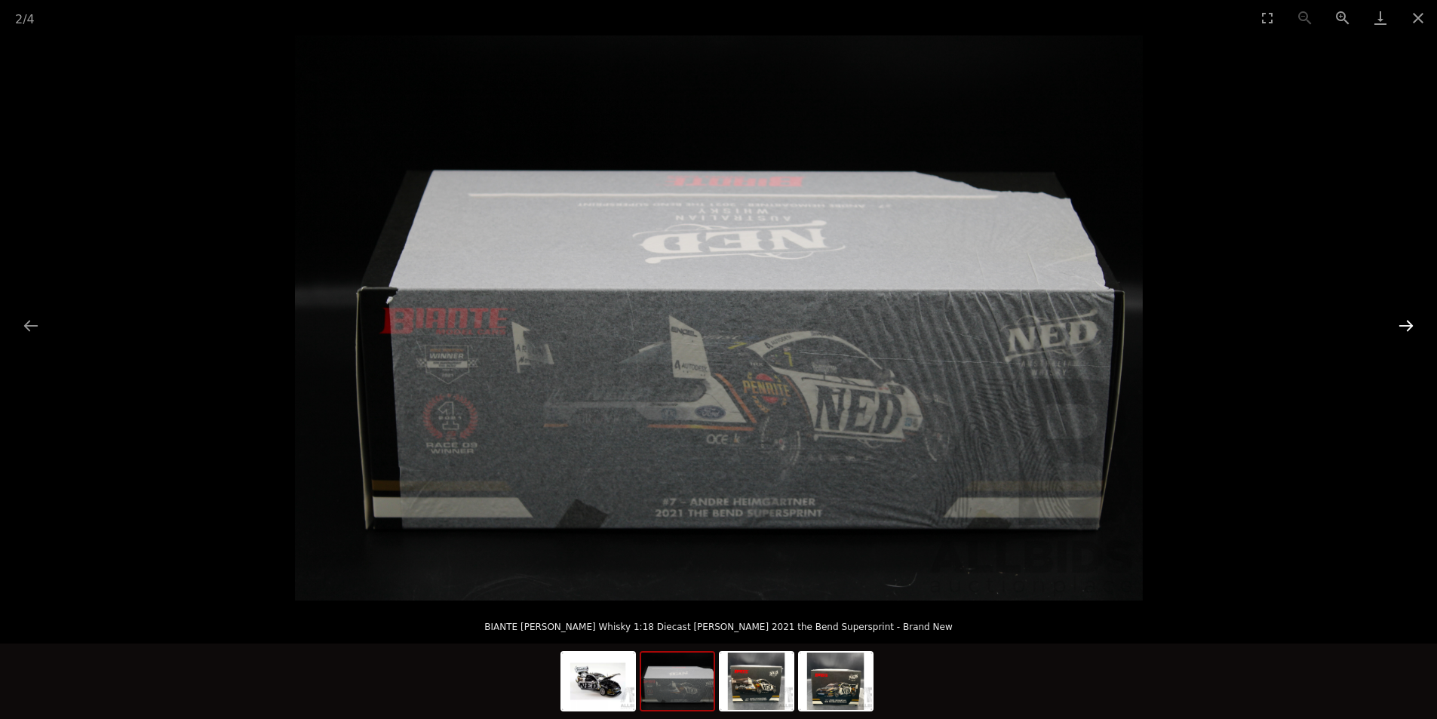
click at [1411, 327] on button "Next slide" at bounding box center [1406, 325] width 32 height 29
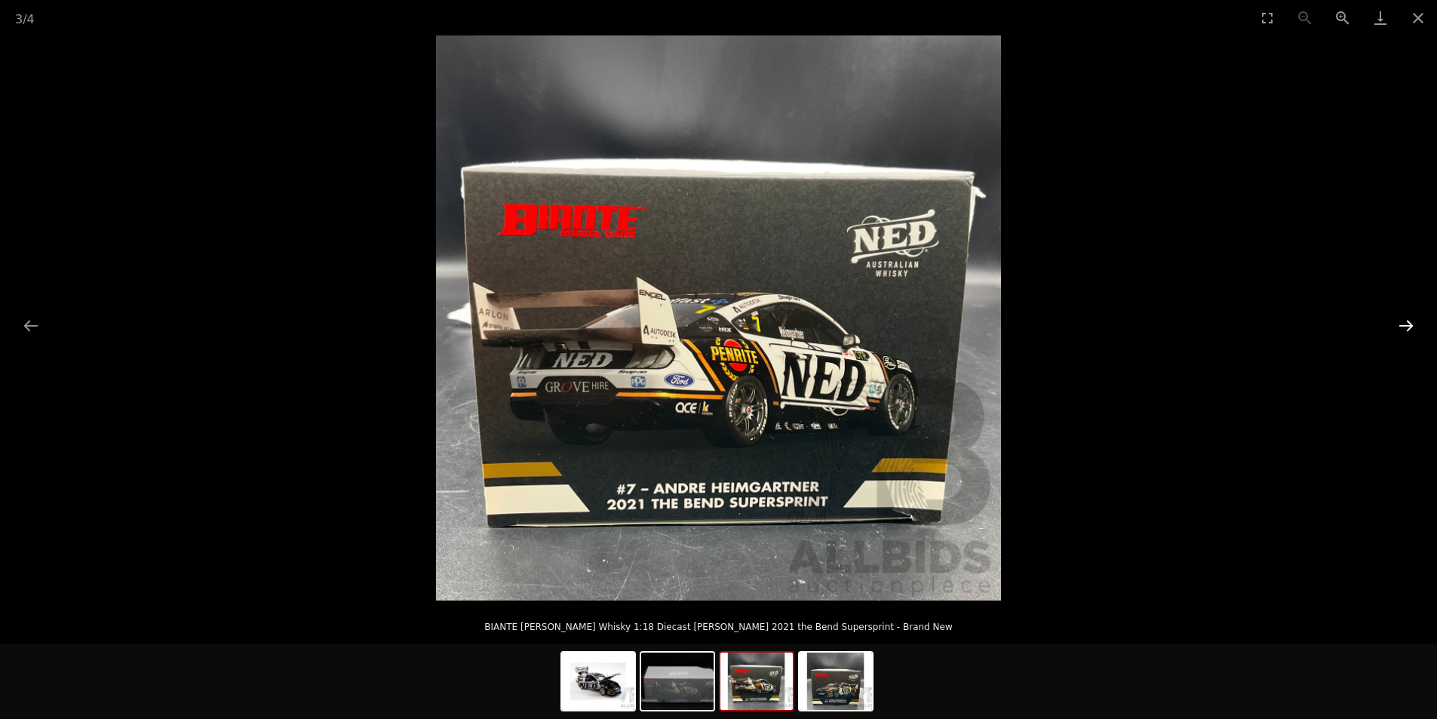
click at [1411, 327] on button "Next slide" at bounding box center [1406, 325] width 32 height 29
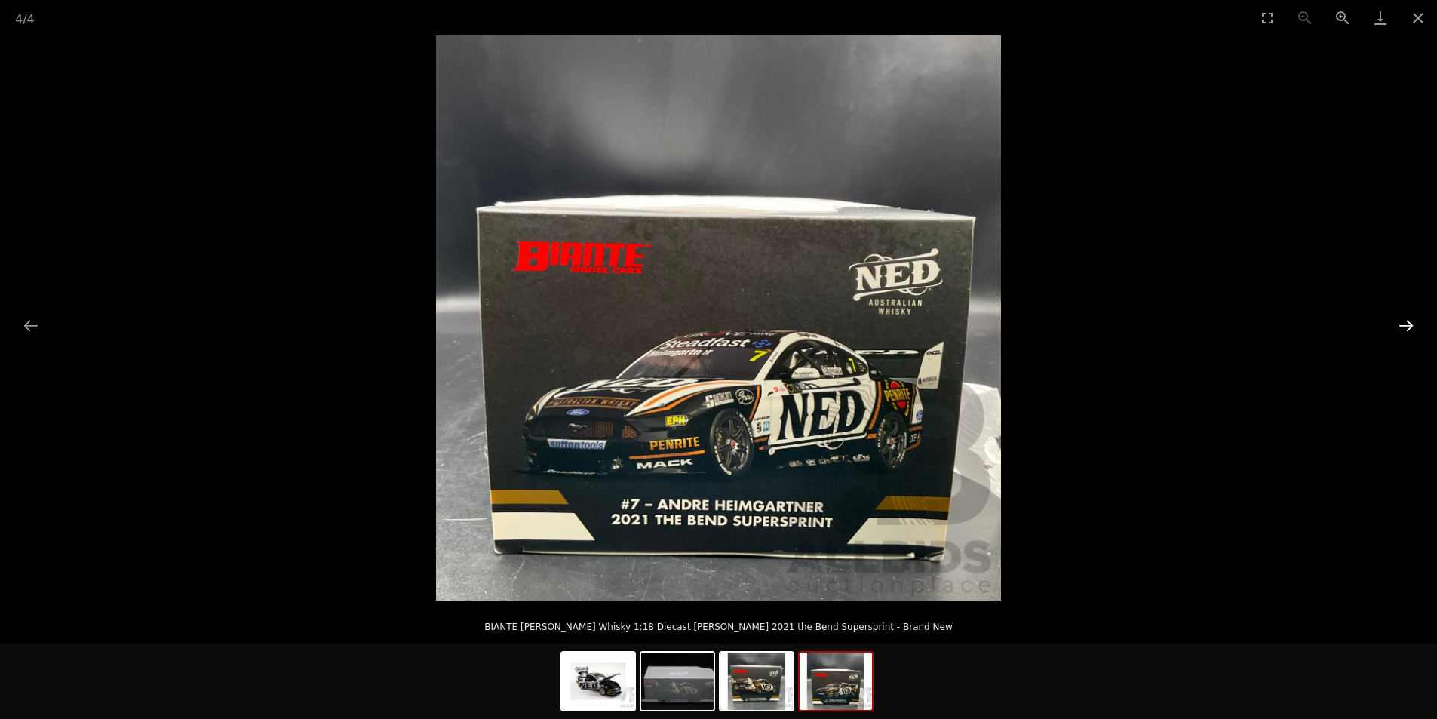
click at [1411, 327] on button "Next slide" at bounding box center [1406, 325] width 32 height 29
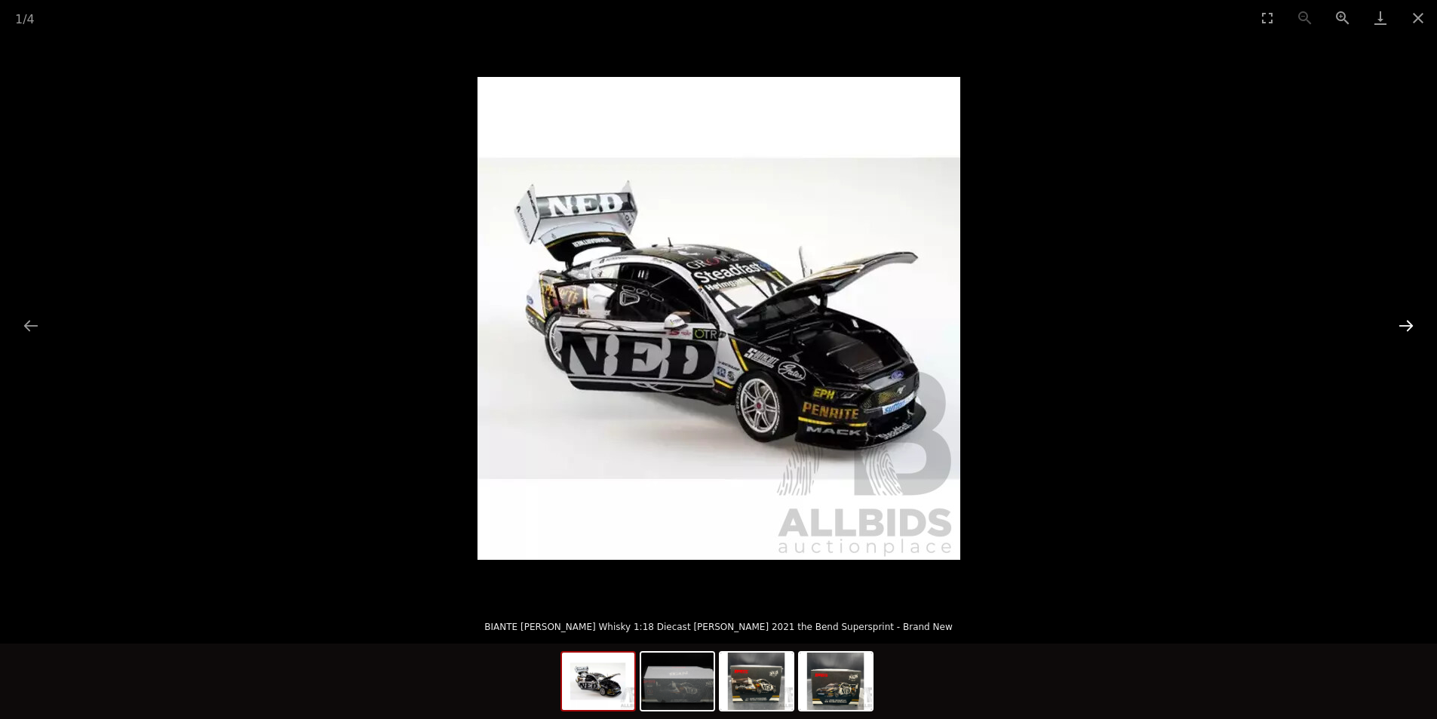
click at [1411, 329] on button "Next slide" at bounding box center [1406, 325] width 32 height 29
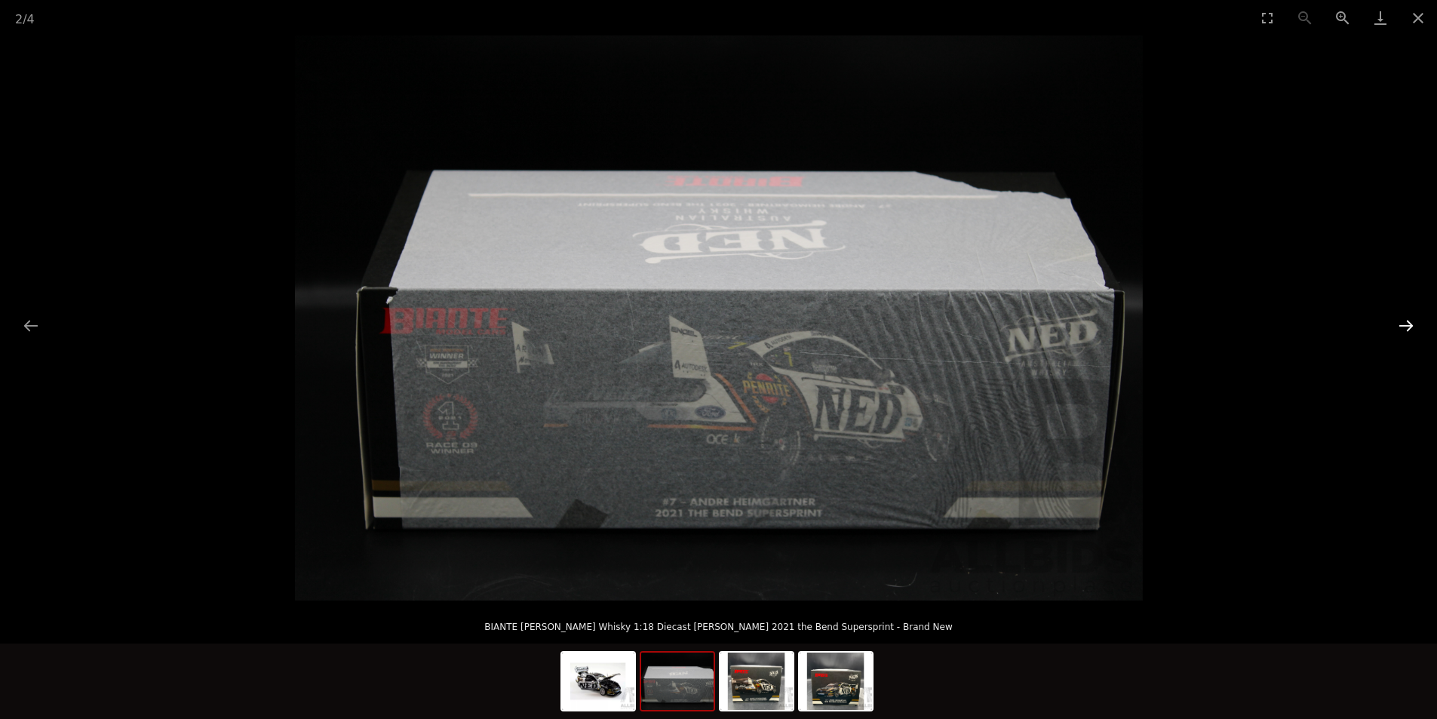
click at [1411, 329] on button "Next slide" at bounding box center [1406, 325] width 32 height 29
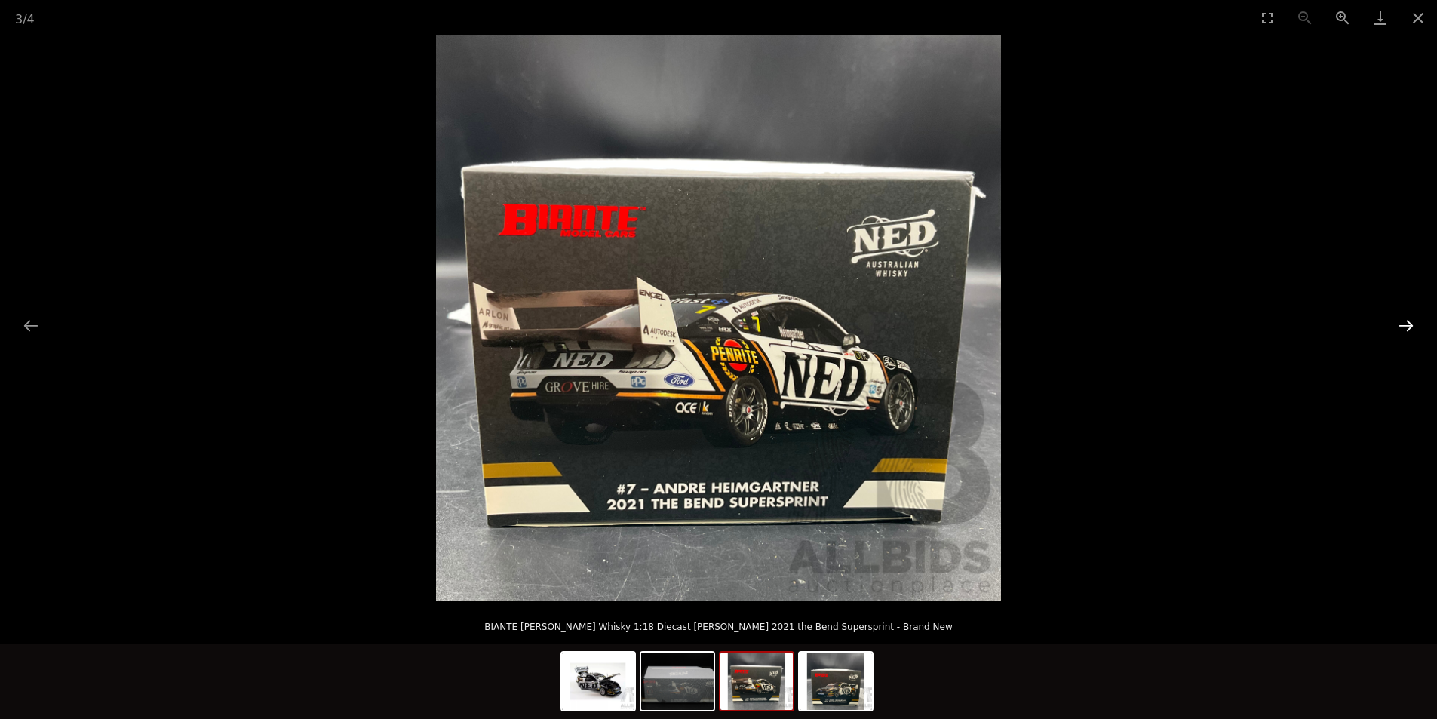
click at [1411, 329] on button "Next slide" at bounding box center [1406, 325] width 32 height 29
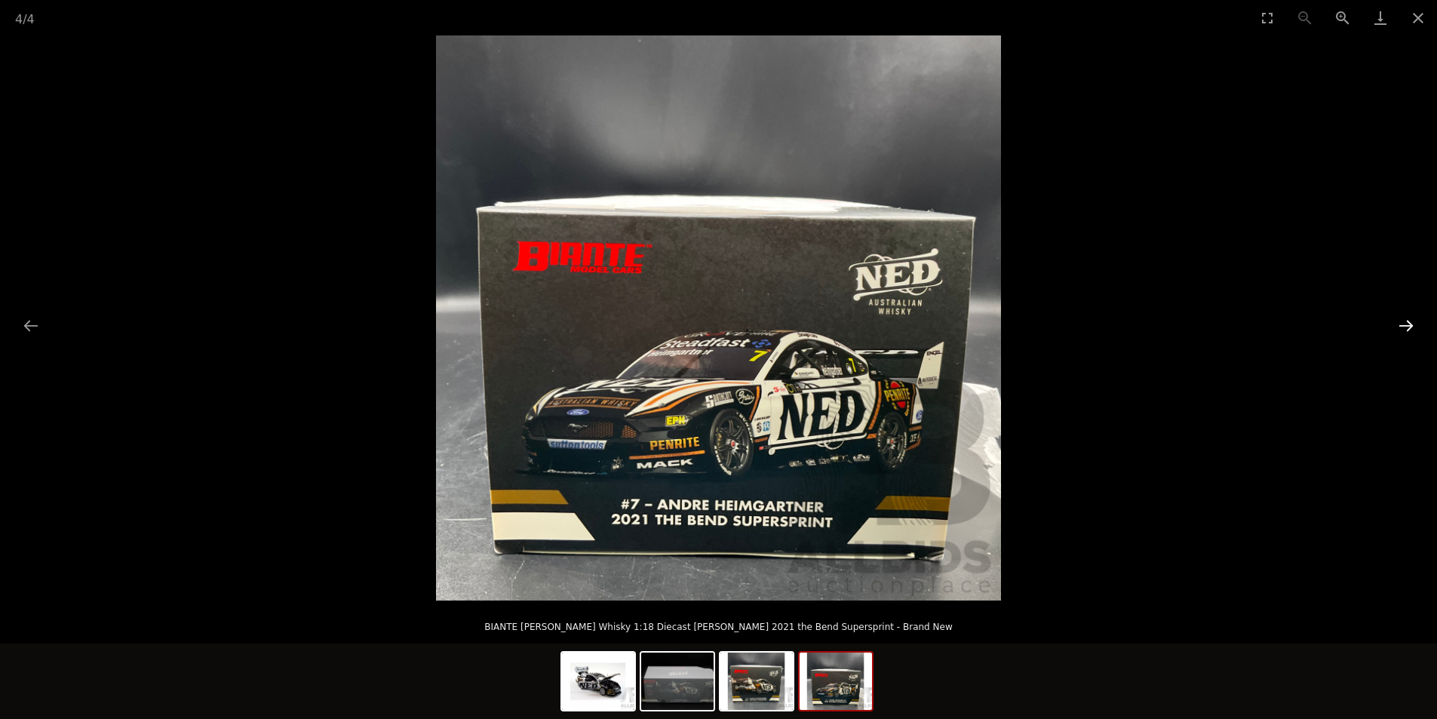
click at [1411, 329] on button "Next slide" at bounding box center [1406, 325] width 32 height 29
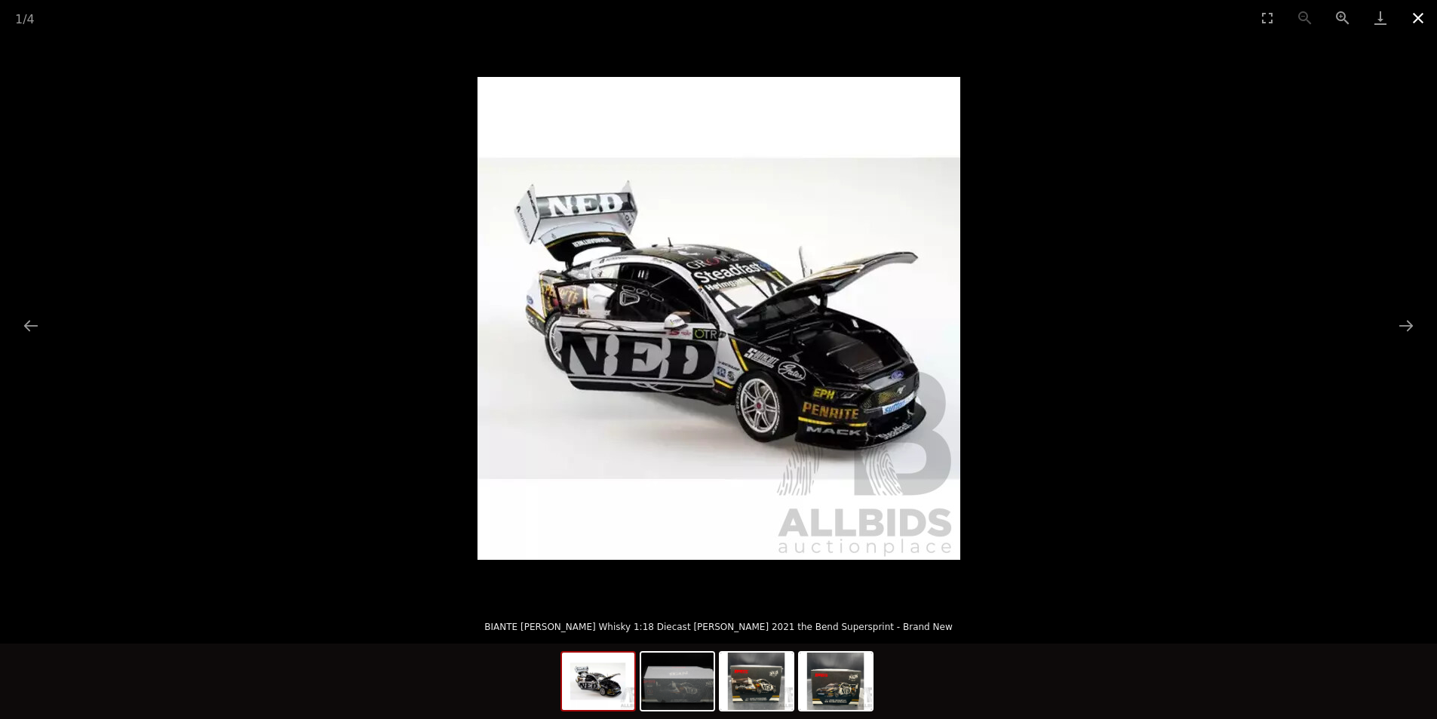
click at [1417, 20] on button "Close gallery" at bounding box center [1418, 17] width 38 height 35
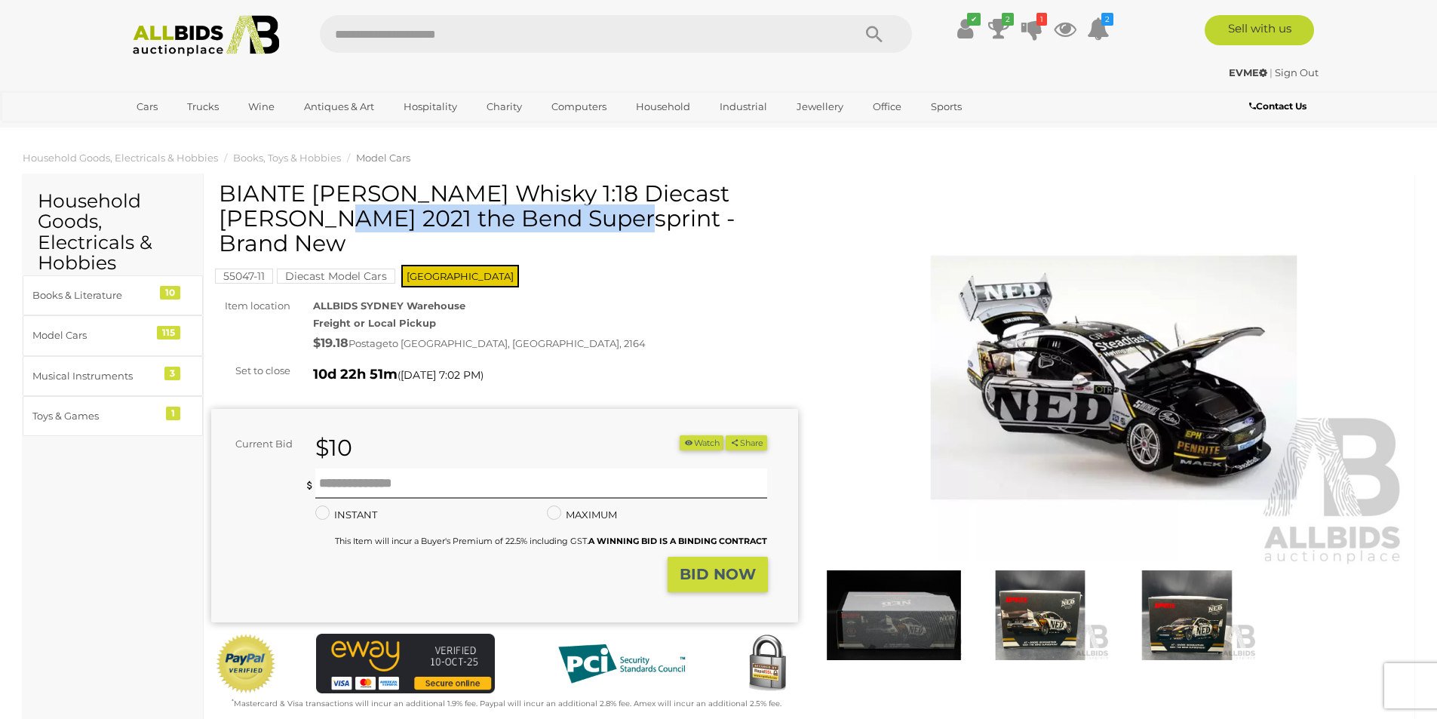
drag, startPoint x: 229, startPoint y: 194, endPoint x: 524, endPoint y: 205, distance: 295.9
click at [524, 205] on h1 "BIANTE [PERSON_NAME] Whisky 1:18 Diecast [PERSON_NAME] 2021 the Bend Supersprin…" at bounding box center [507, 218] width 576 height 75
click at [864, 304] on img at bounding box center [1114, 378] width 587 height 378
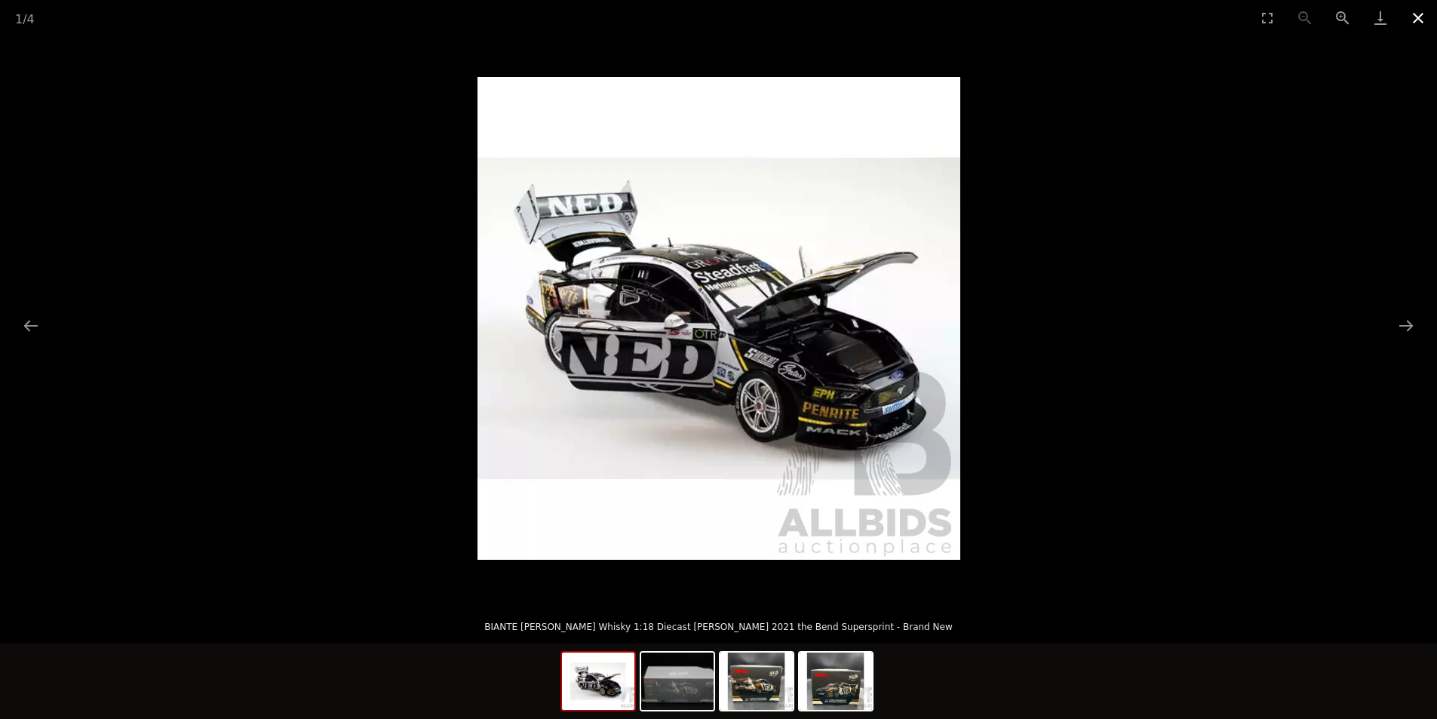
click at [1420, 18] on button "Close gallery" at bounding box center [1418, 17] width 38 height 35
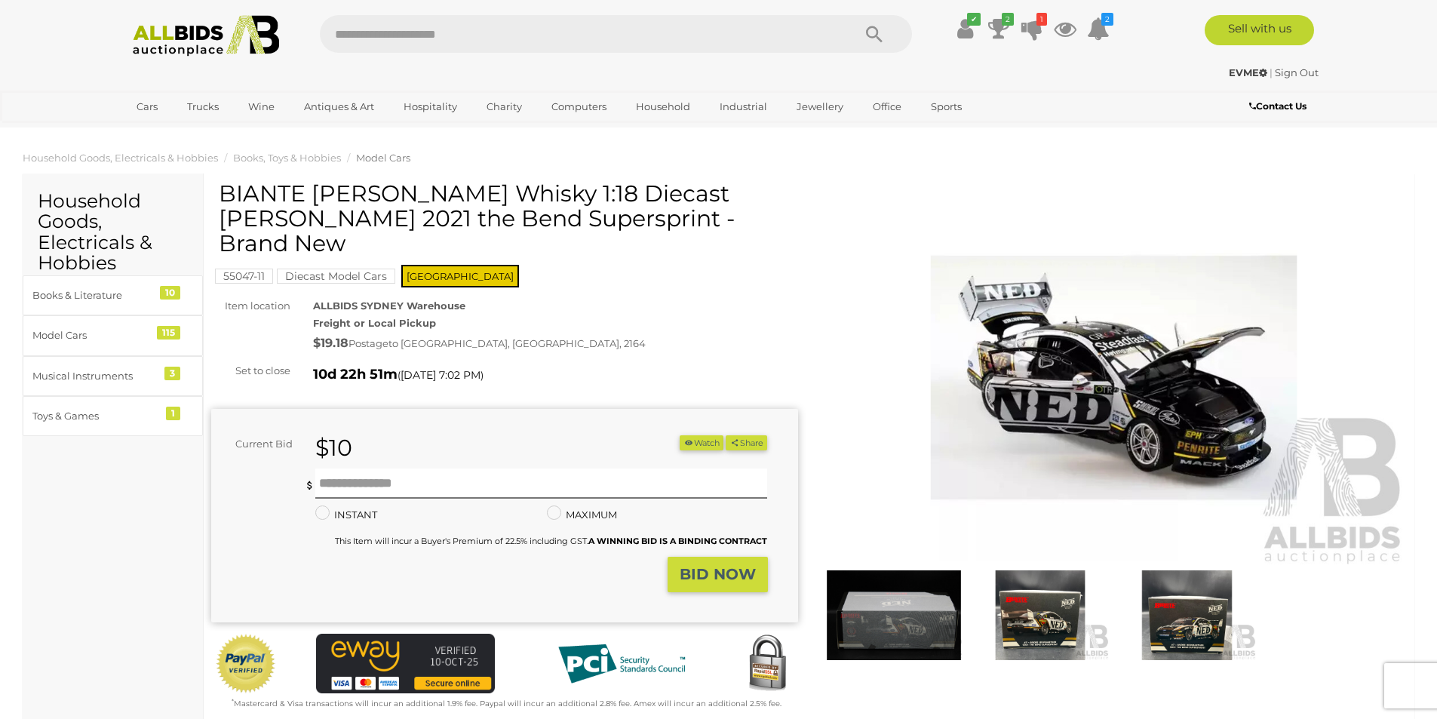
click at [221, 195] on h1 "BIANTE [PERSON_NAME] Whisky 1:18 Diecast [PERSON_NAME] 2021 the Bend Supersprin…" at bounding box center [507, 218] width 576 height 75
drag, startPoint x: 221, startPoint y: 195, endPoint x: 668, endPoint y: 213, distance: 446.9
click at [668, 213] on h1 "BIANTE [PERSON_NAME] Whisky 1:18 Diecast [PERSON_NAME] 2021 the Bend Supersprin…" at bounding box center [507, 218] width 576 height 75
copy h1 "BIANTE NED Whisky 1:18 Diecast Andre Heimgartner 2021 the Bend Supersprint"
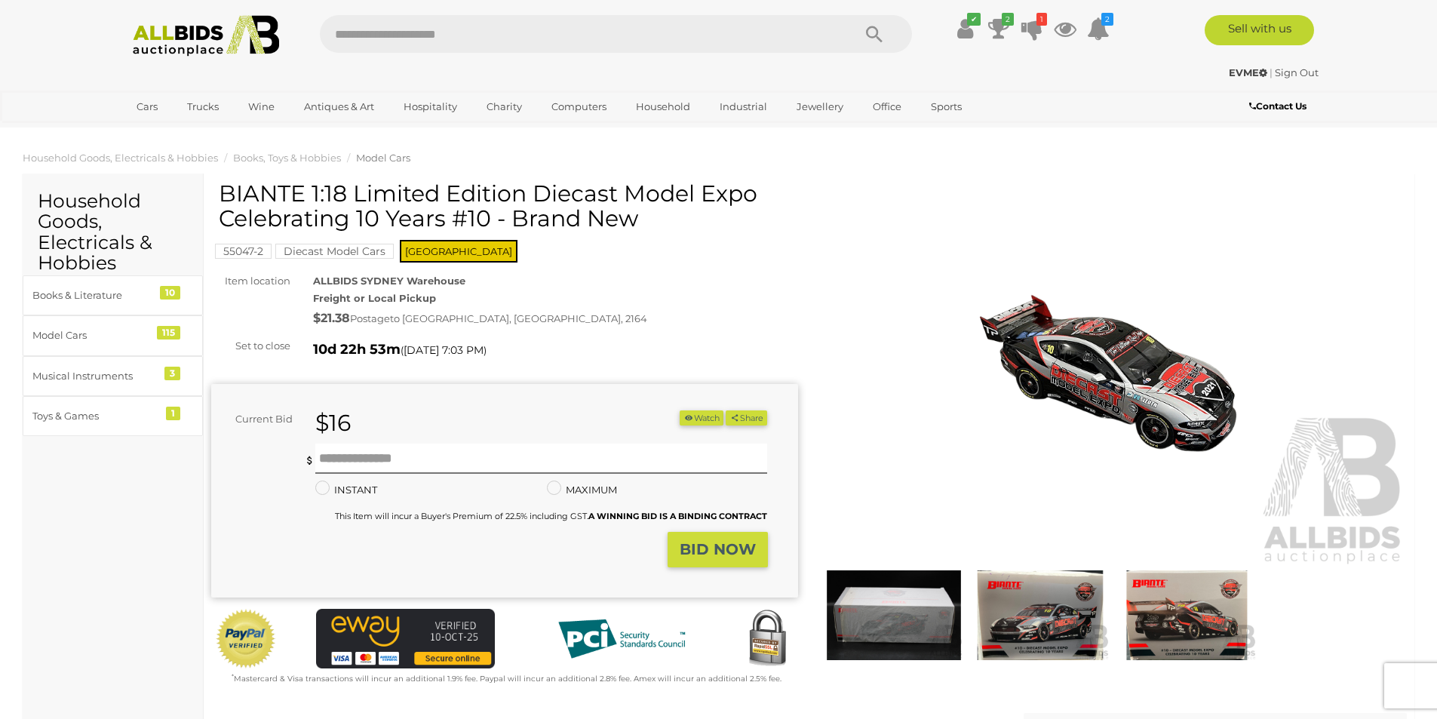
click at [922, 607] on img at bounding box center [893, 615] width 139 height 90
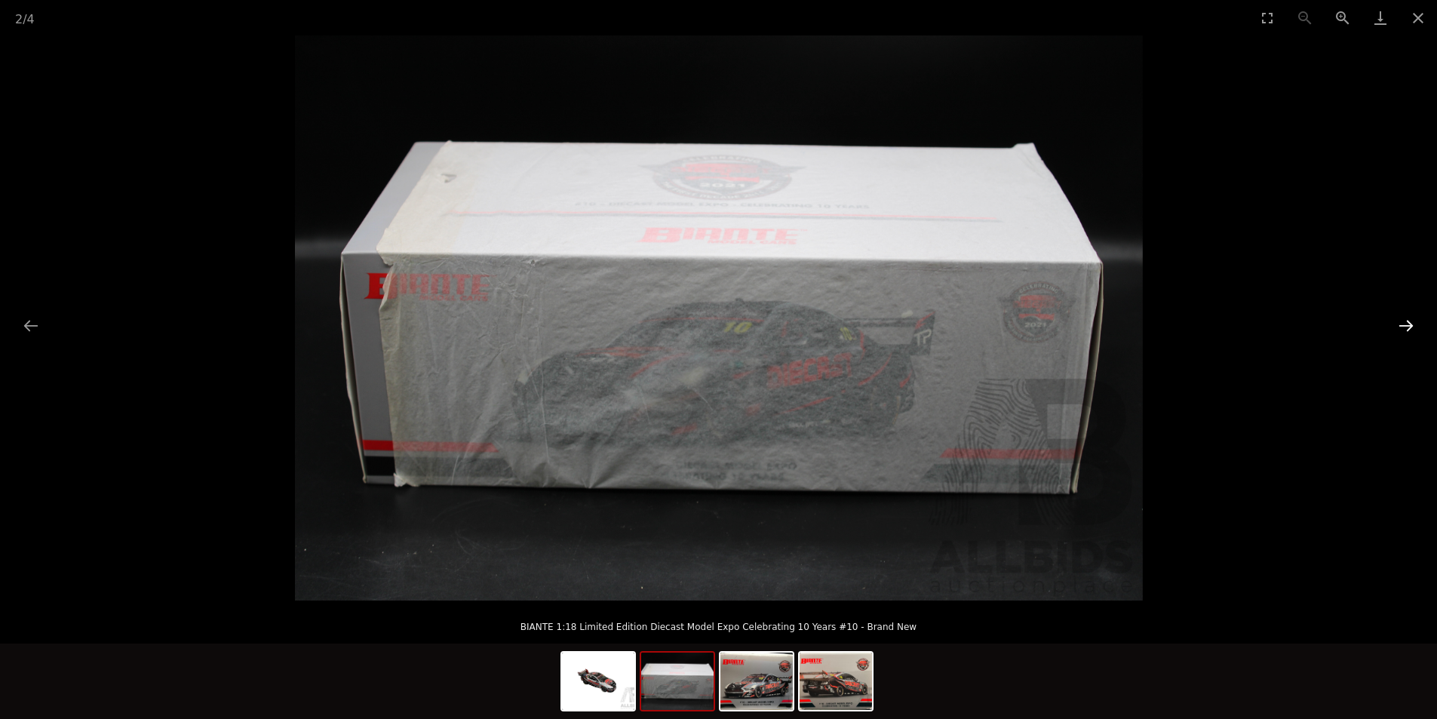
click at [1407, 336] on button "Next slide" at bounding box center [1406, 325] width 32 height 29
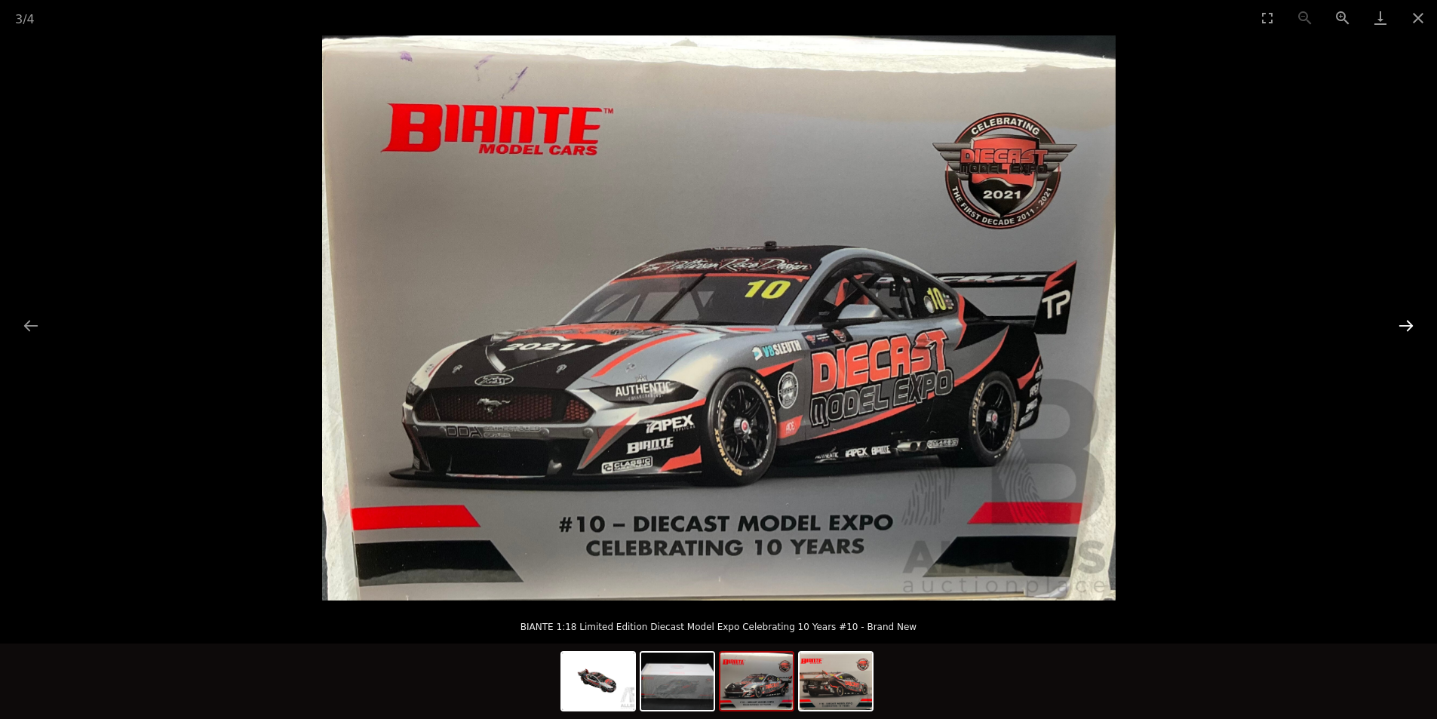
click at [1407, 336] on button "Next slide" at bounding box center [1406, 325] width 32 height 29
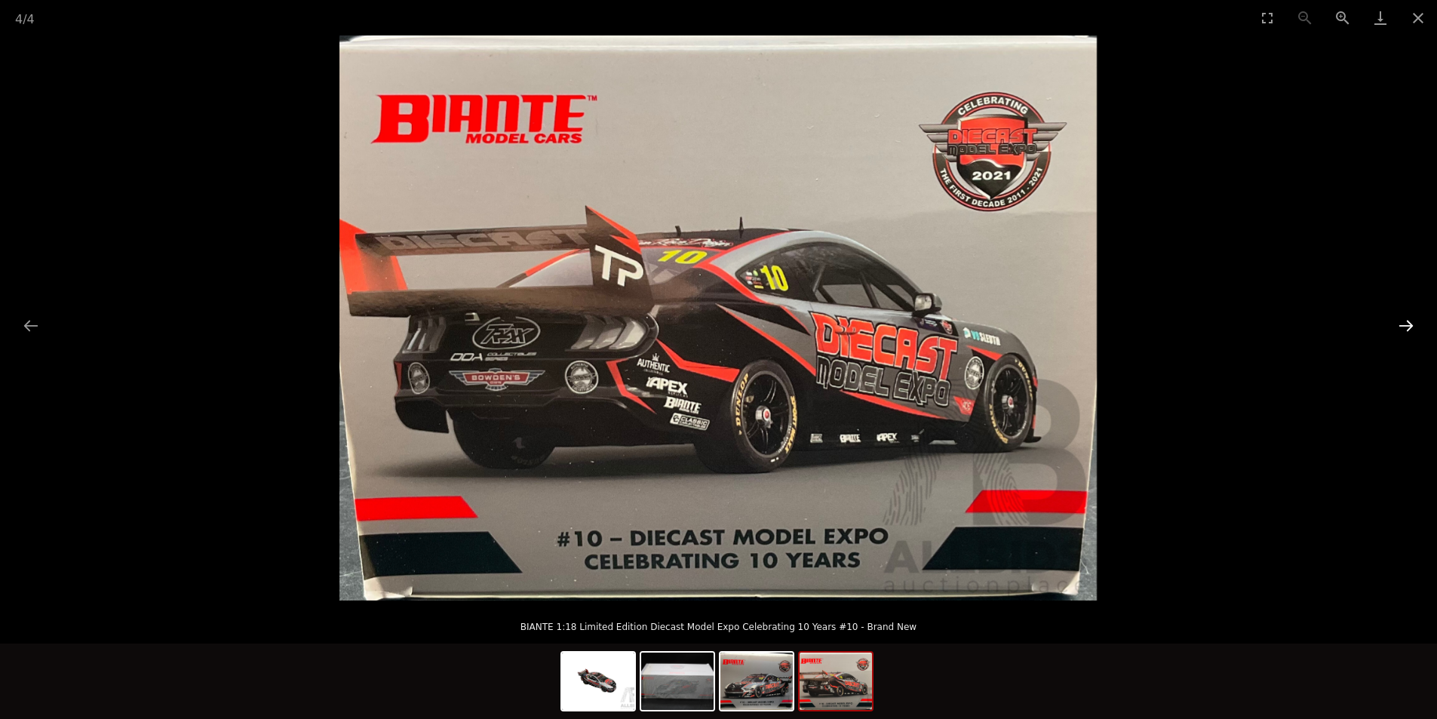
click at [1407, 336] on button "Next slide" at bounding box center [1406, 325] width 32 height 29
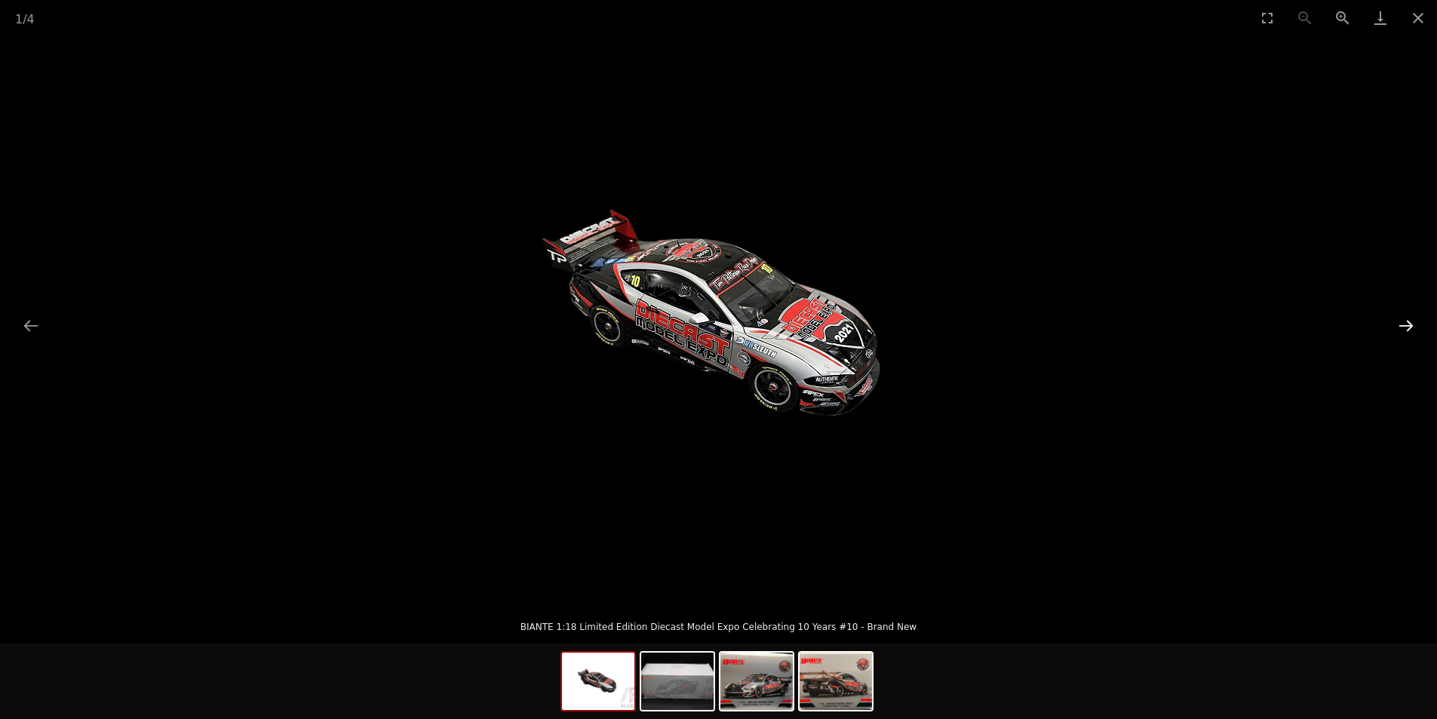
click at [1407, 336] on button "Next slide" at bounding box center [1406, 325] width 32 height 29
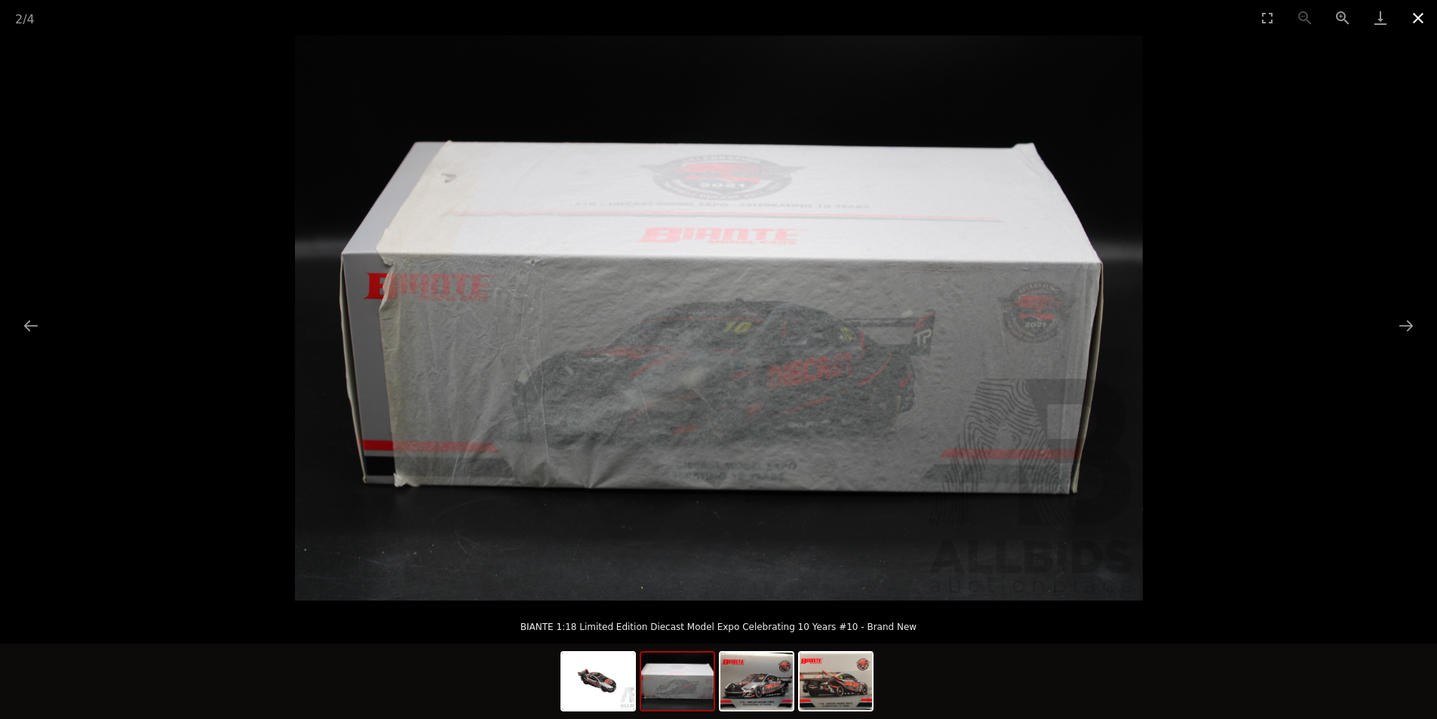
click at [1425, 17] on button "Close gallery" at bounding box center [1418, 17] width 38 height 35
